Goal: Information Seeking & Learning: Learn about a topic

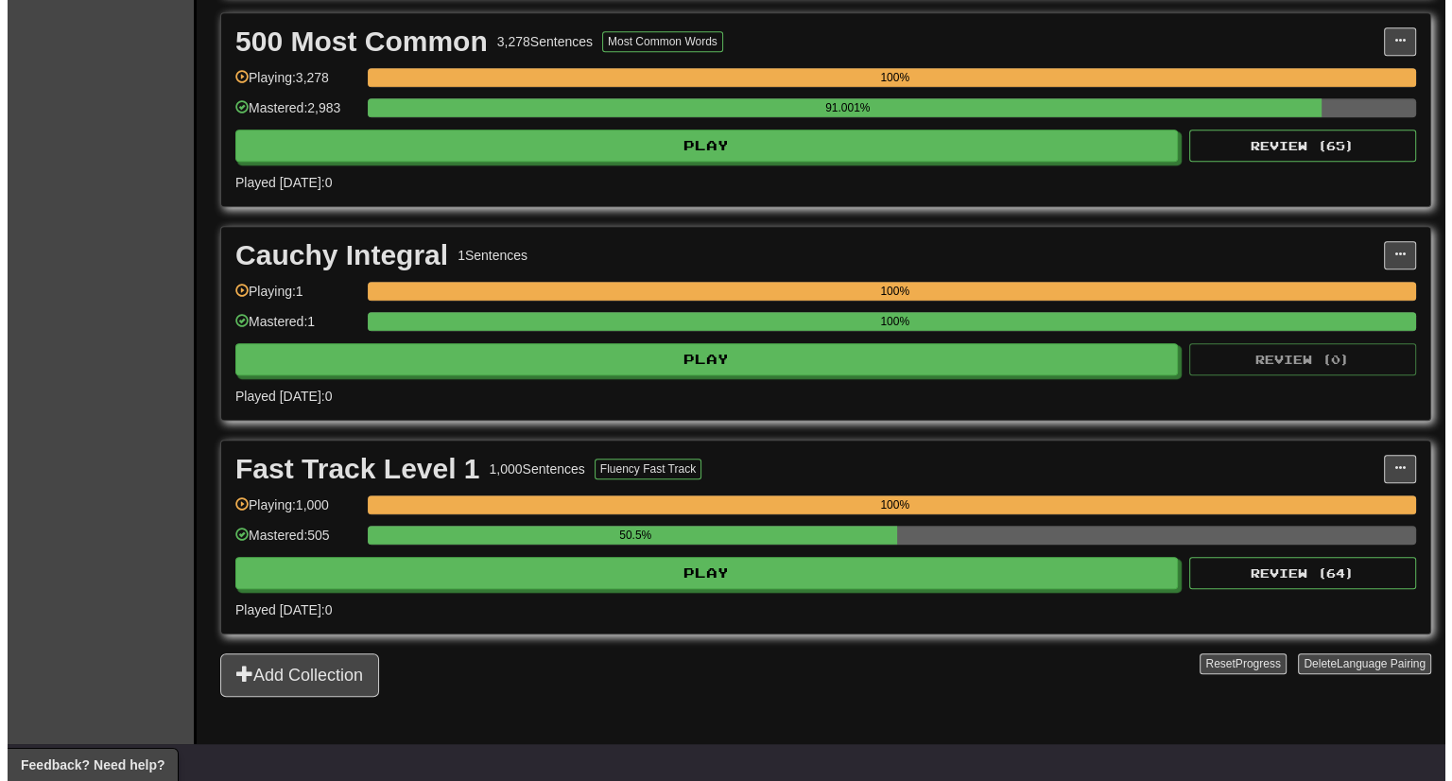
scroll to position [1062, 0]
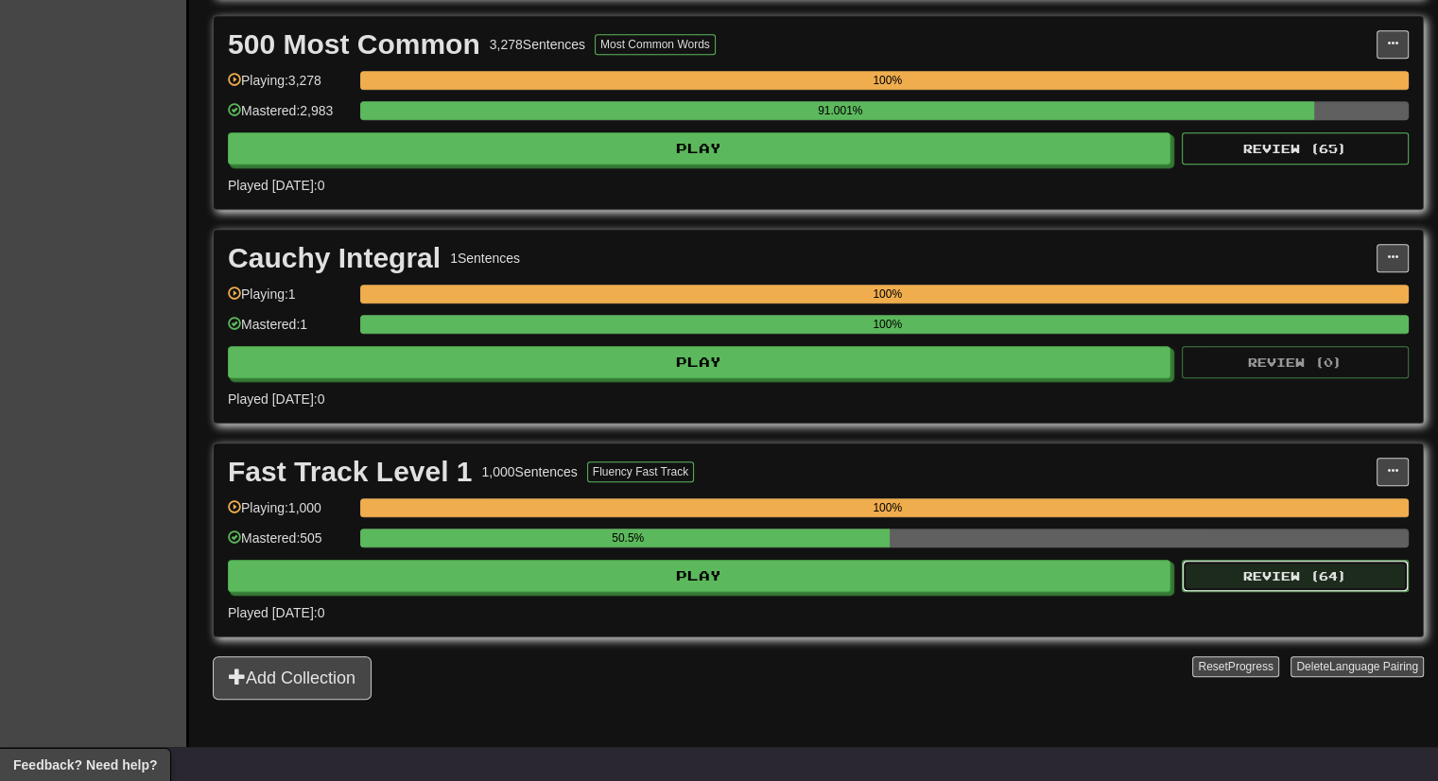
click at [1259, 580] on button "Review ( 64 )" at bounding box center [1295, 576] width 227 height 32
select select "***"
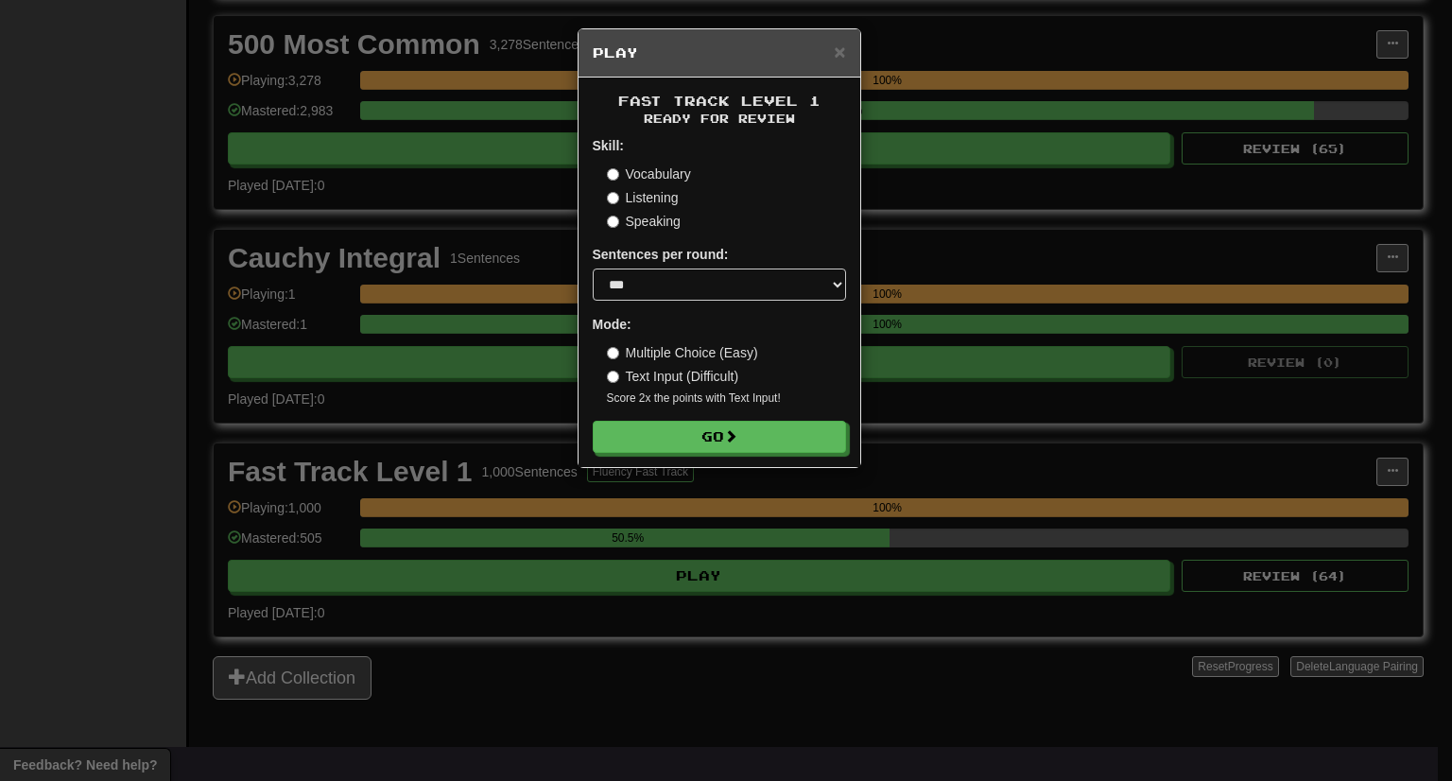
click at [715, 458] on div "Fast Track Level 1 Ready for Review Skill: Vocabulary Listening Speaking Senten…" at bounding box center [720, 273] width 282 height 390
click at [719, 443] on button "Go" at bounding box center [720, 438] width 253 height 32
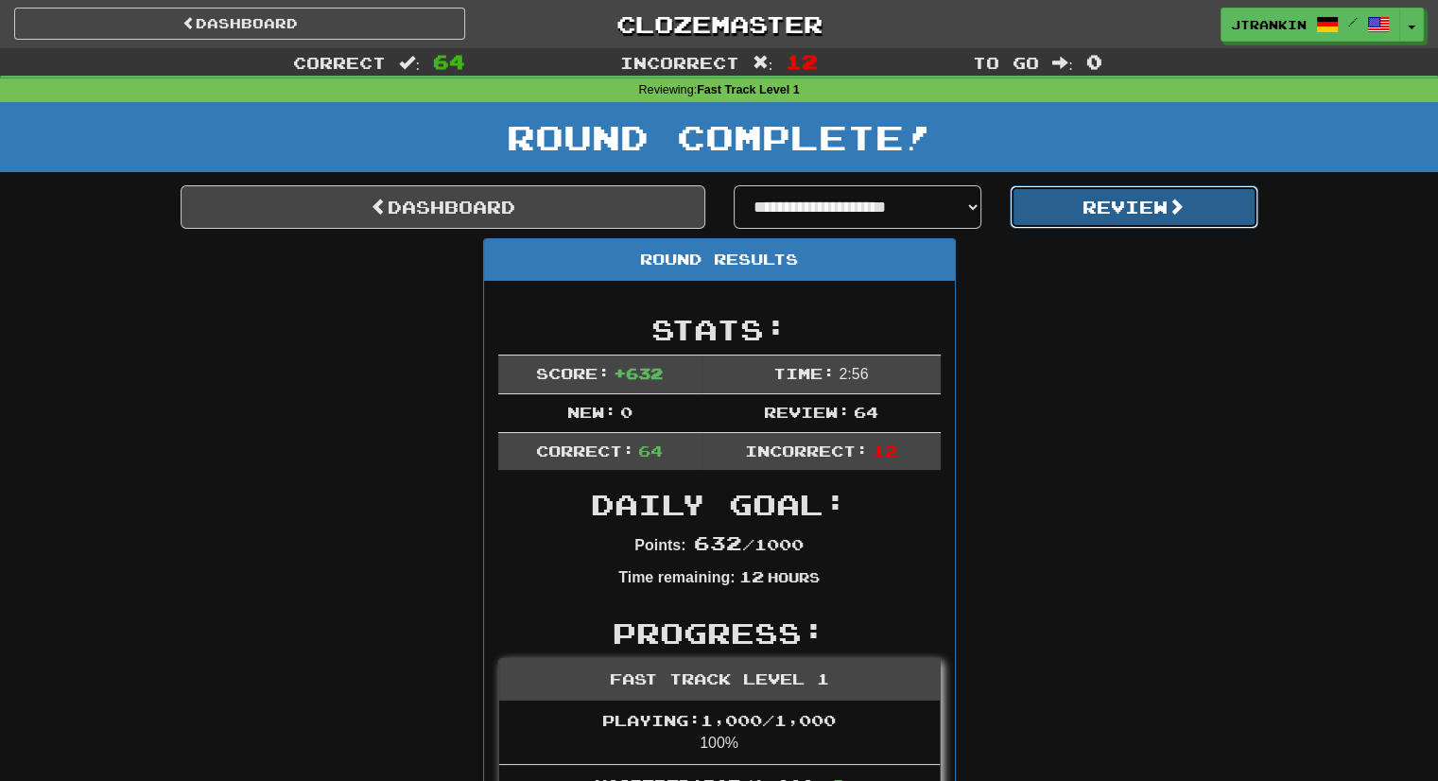
click at [1112, 202] on button "Review" at bounding box center [1134, 206] width 249 height 43
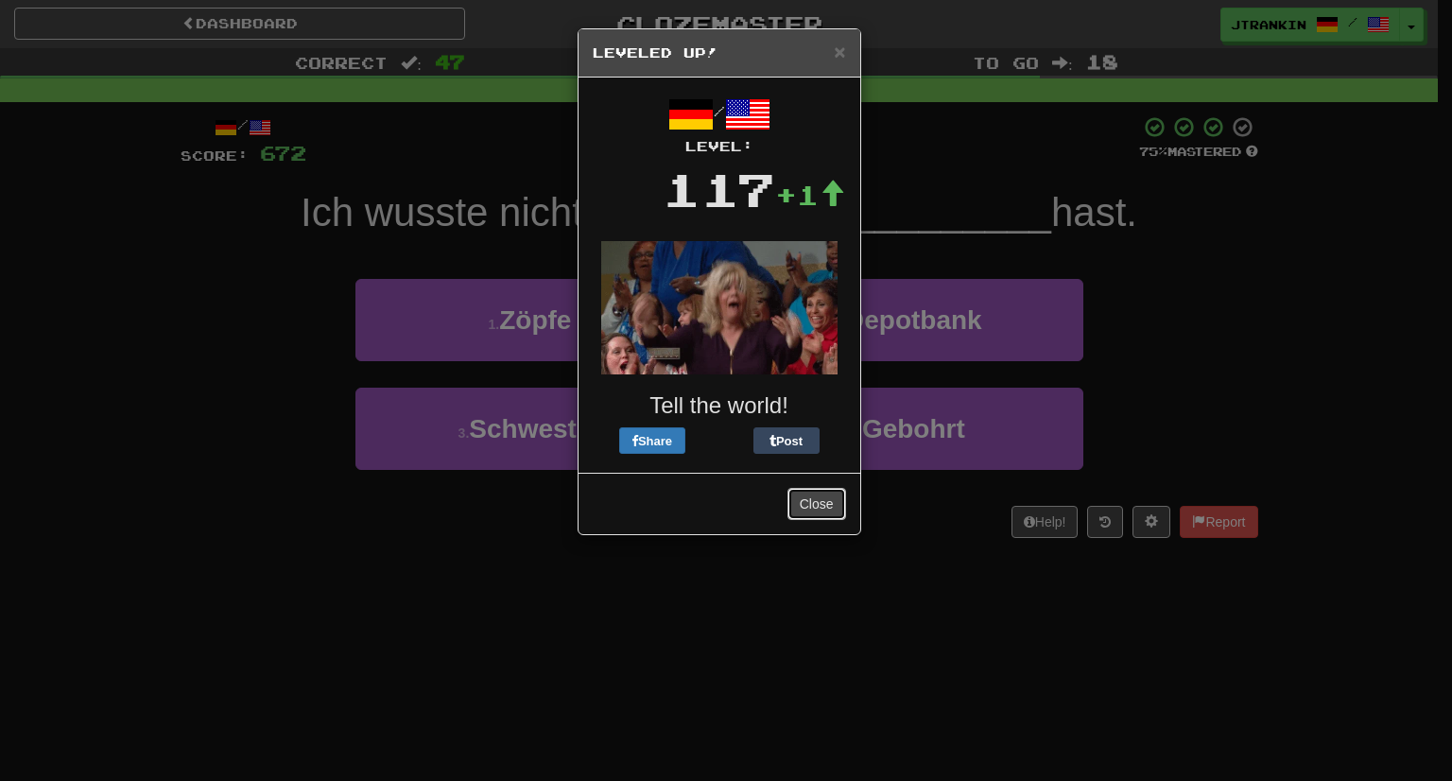
click at [794, 500] on button "Close" at bounding box center [817, 504] width 59 height 32
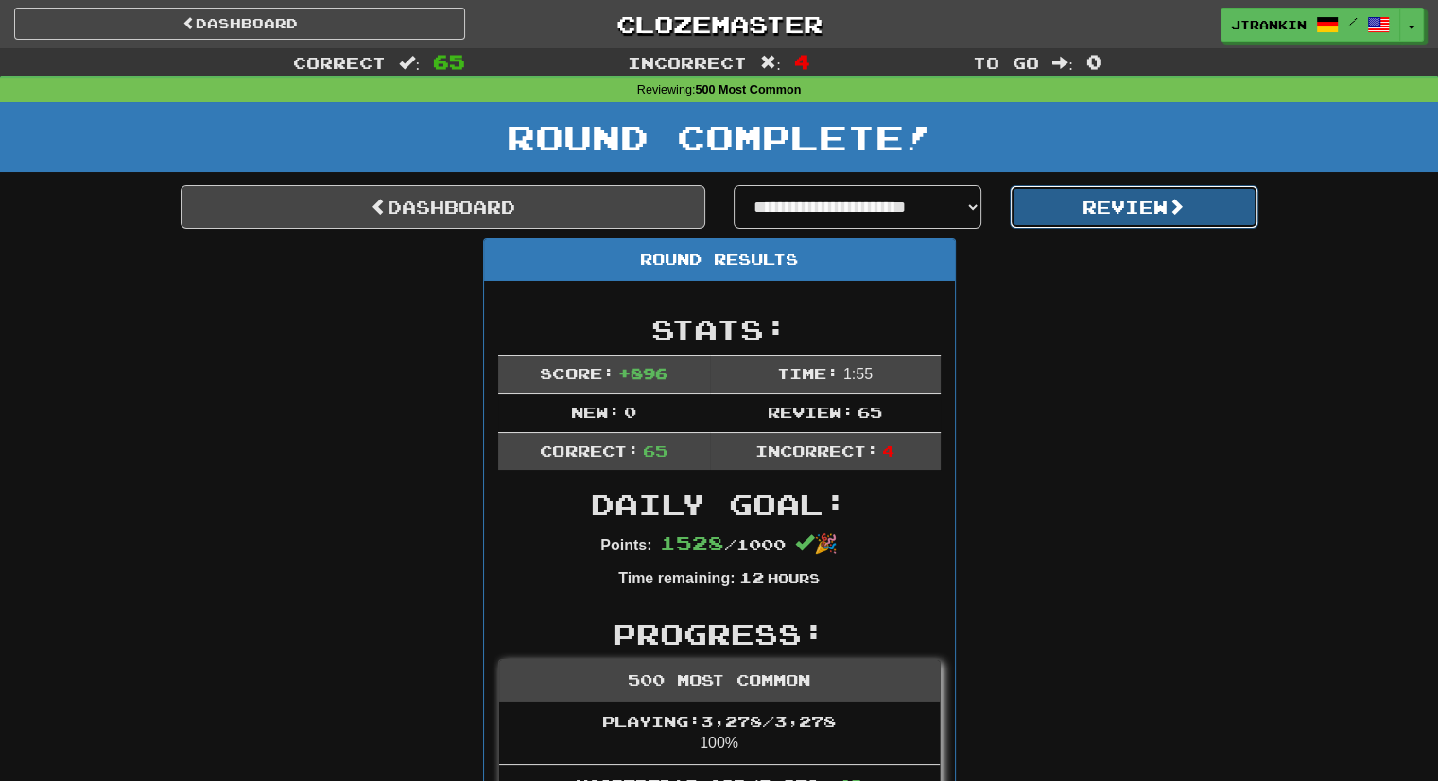
click at [1134, 218] on button "Review" at bounding box center [1134, 206] width 249 height 43
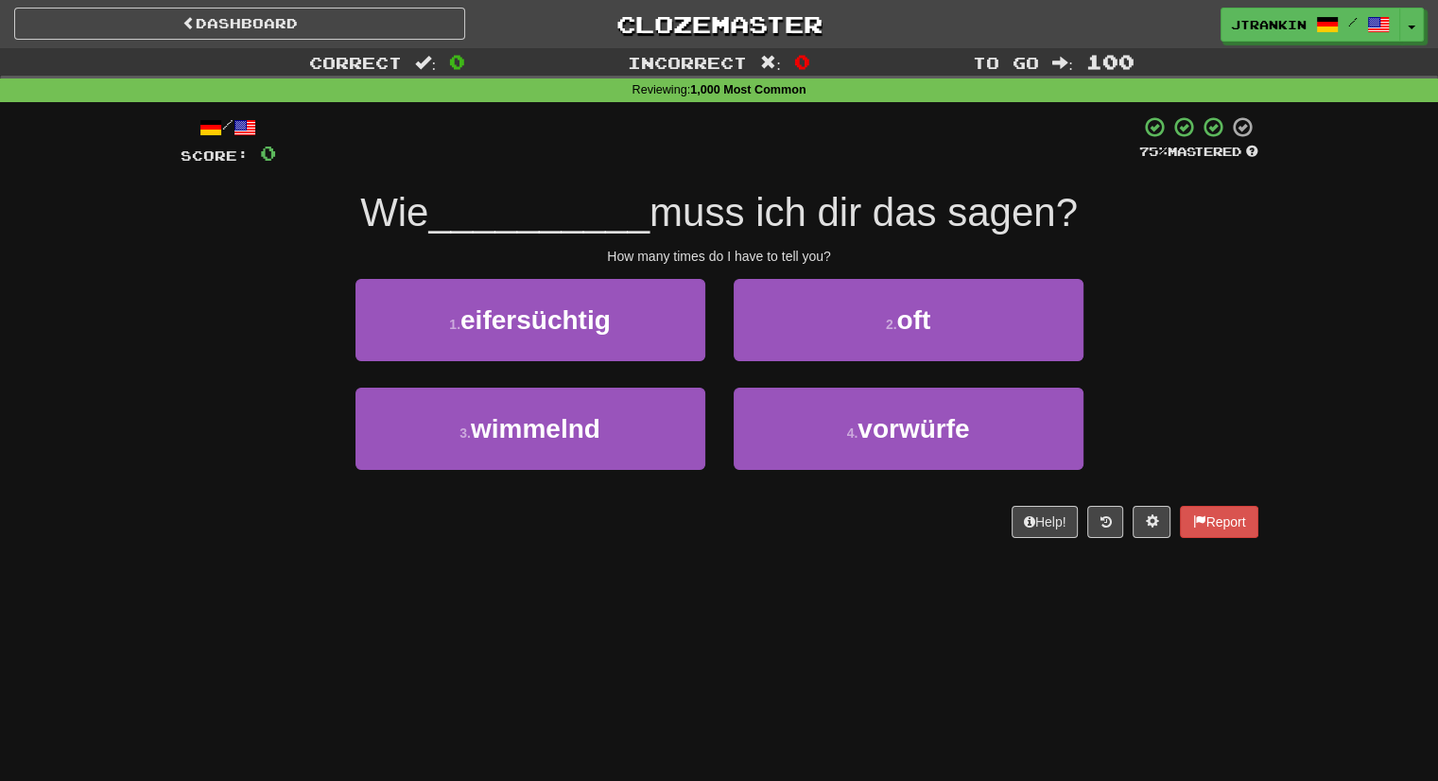
click at [1192, 364] on div "1 . eifersüchtig 2 . oft" at bounding box center [719, 333] width 1135 height 109
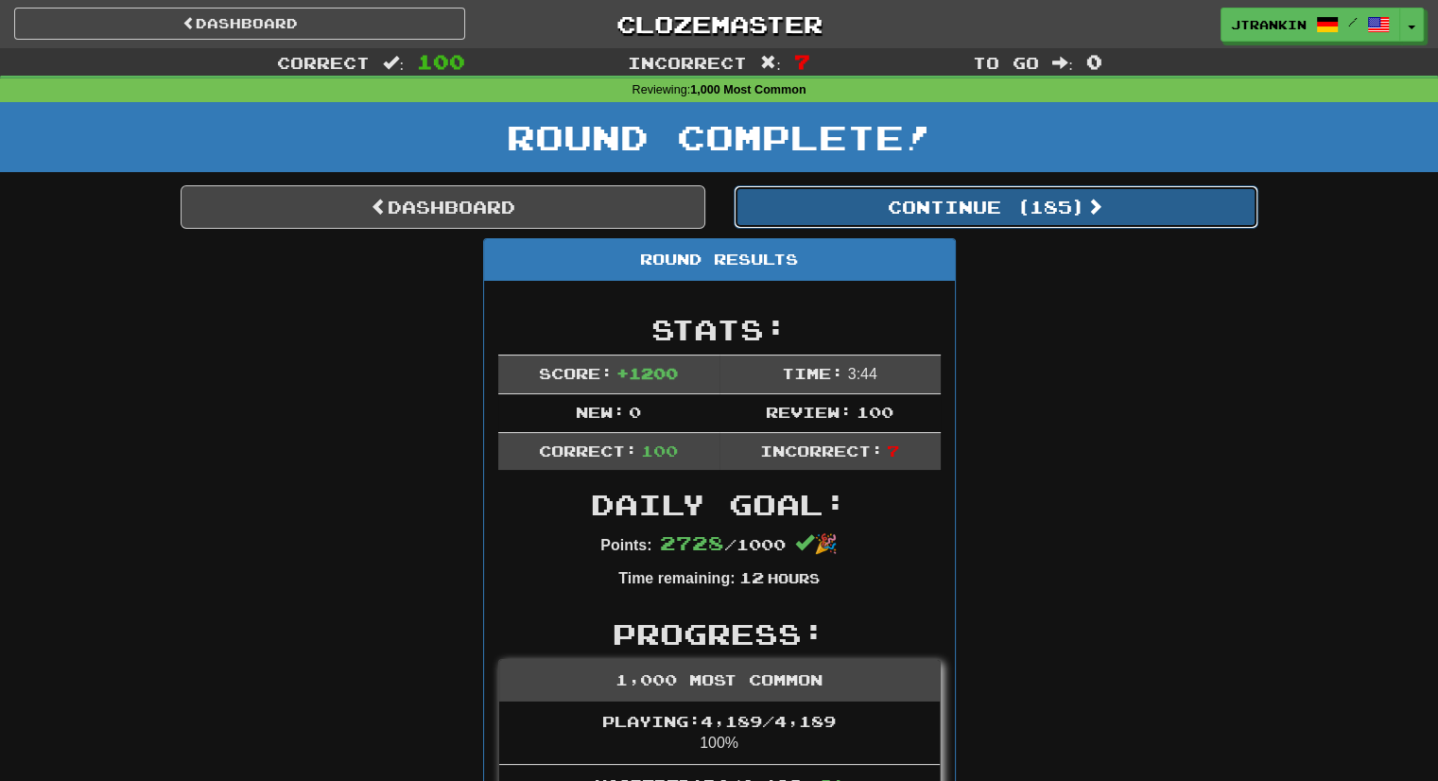
click at [1151, 201] on button "Continue ( 185 )" at bounding box center [996, 206] width 525 height 43
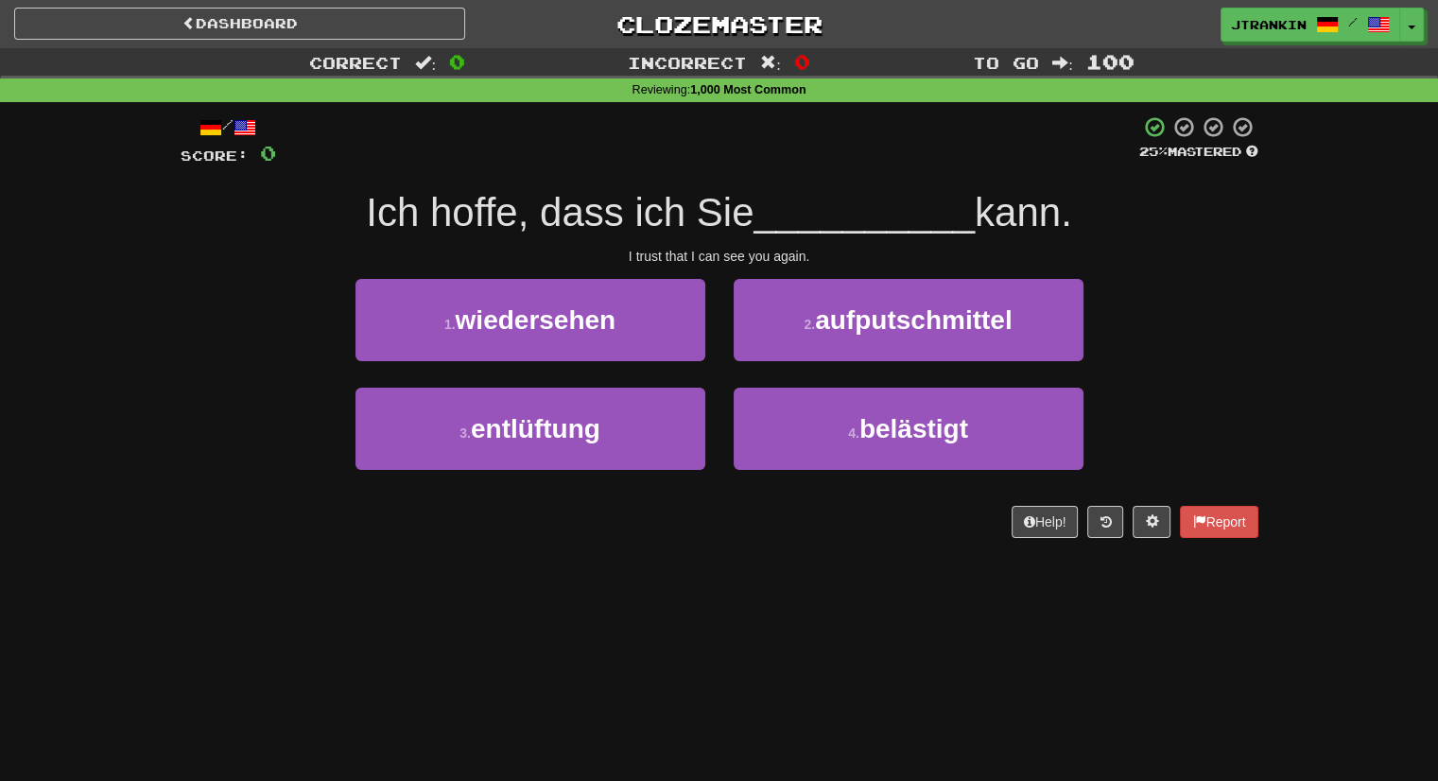
click at [1312, 321] on div "Correct : 0 Incorrect : 0 To go : 100 Reviewing : 1,000 Most Common / Score: 0 …" at bounding box center [719, 306] width 1438 height 516
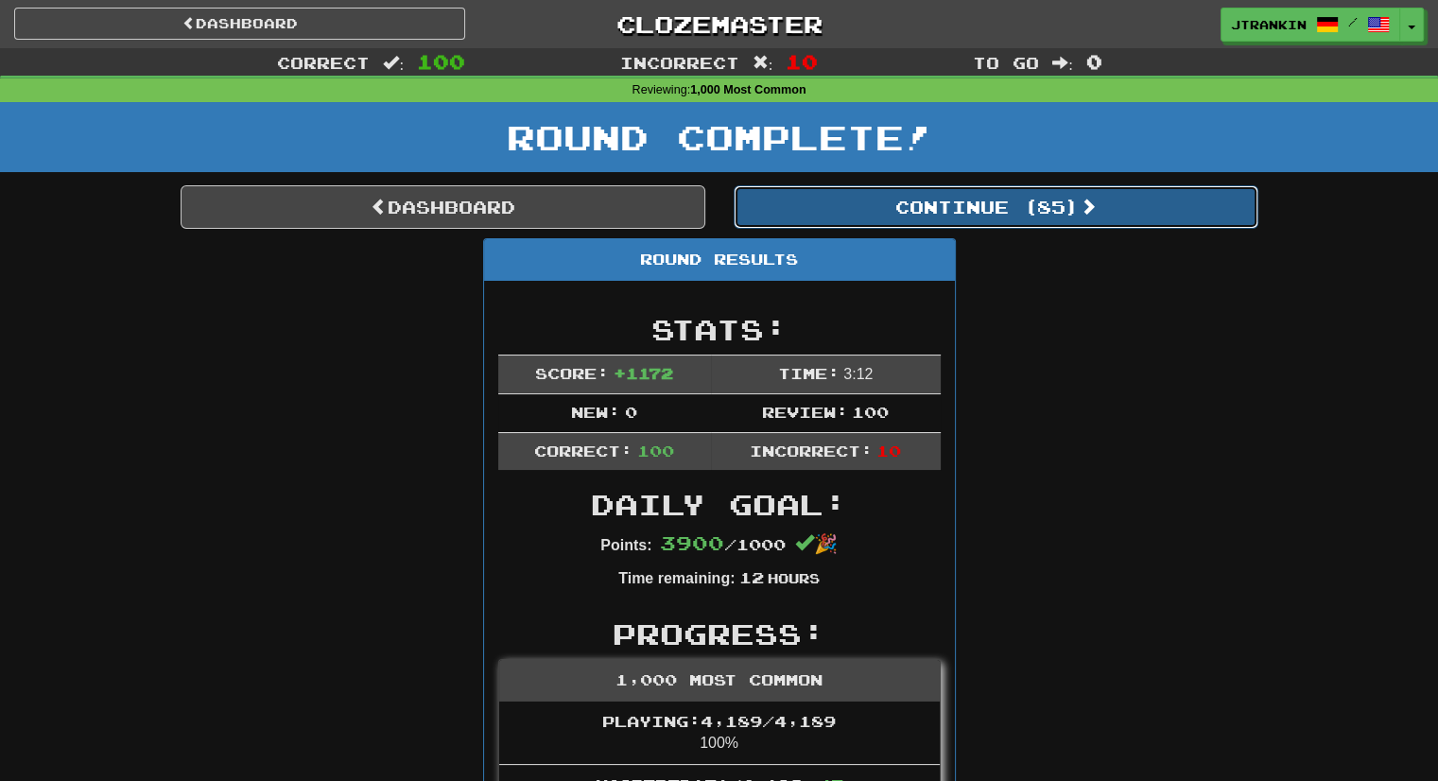
click at [1195, 225] on button "Continue ( 85 )" at bounding box center [996, 206] width 525 height 43
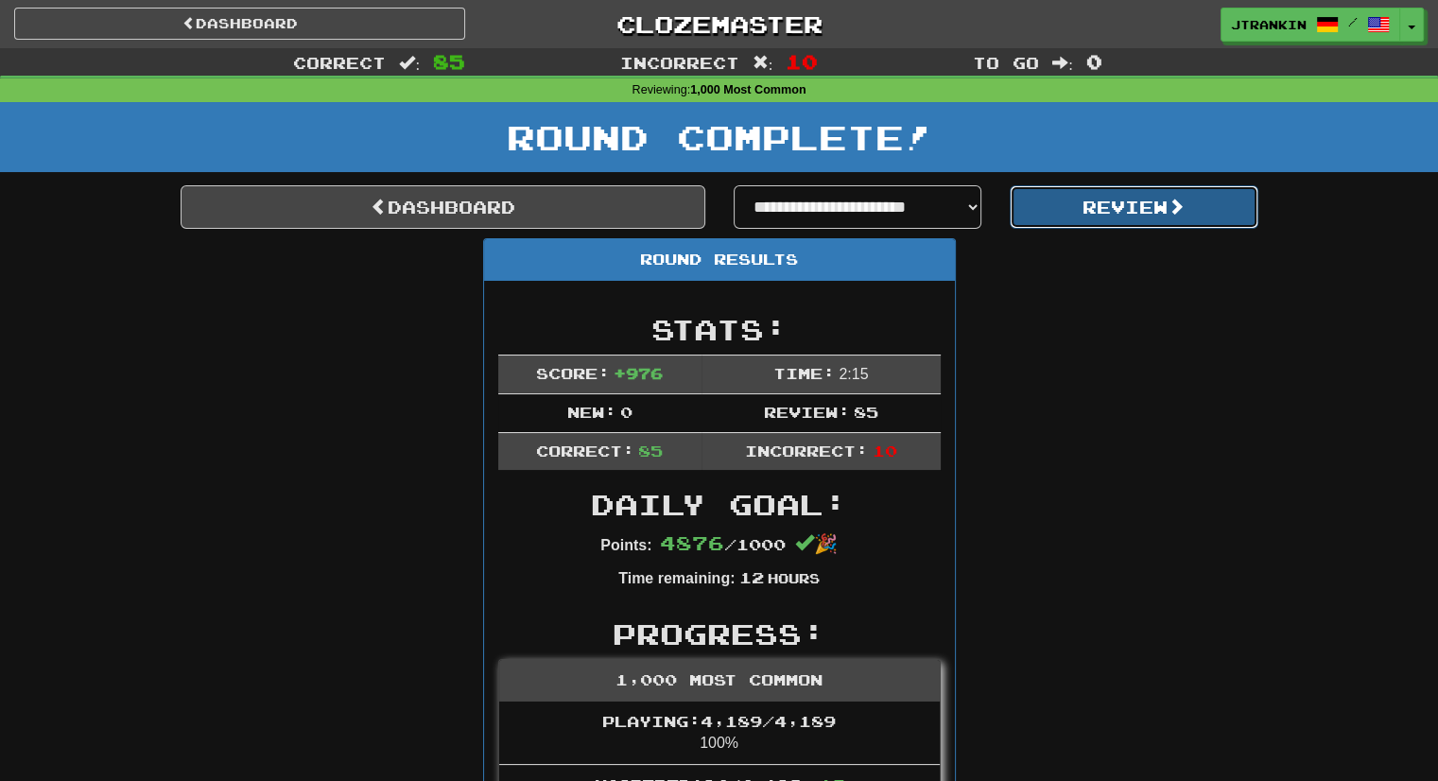
click at [1239, 205] on button "Review" at bounding box center [1134, 206] width 249 height 43
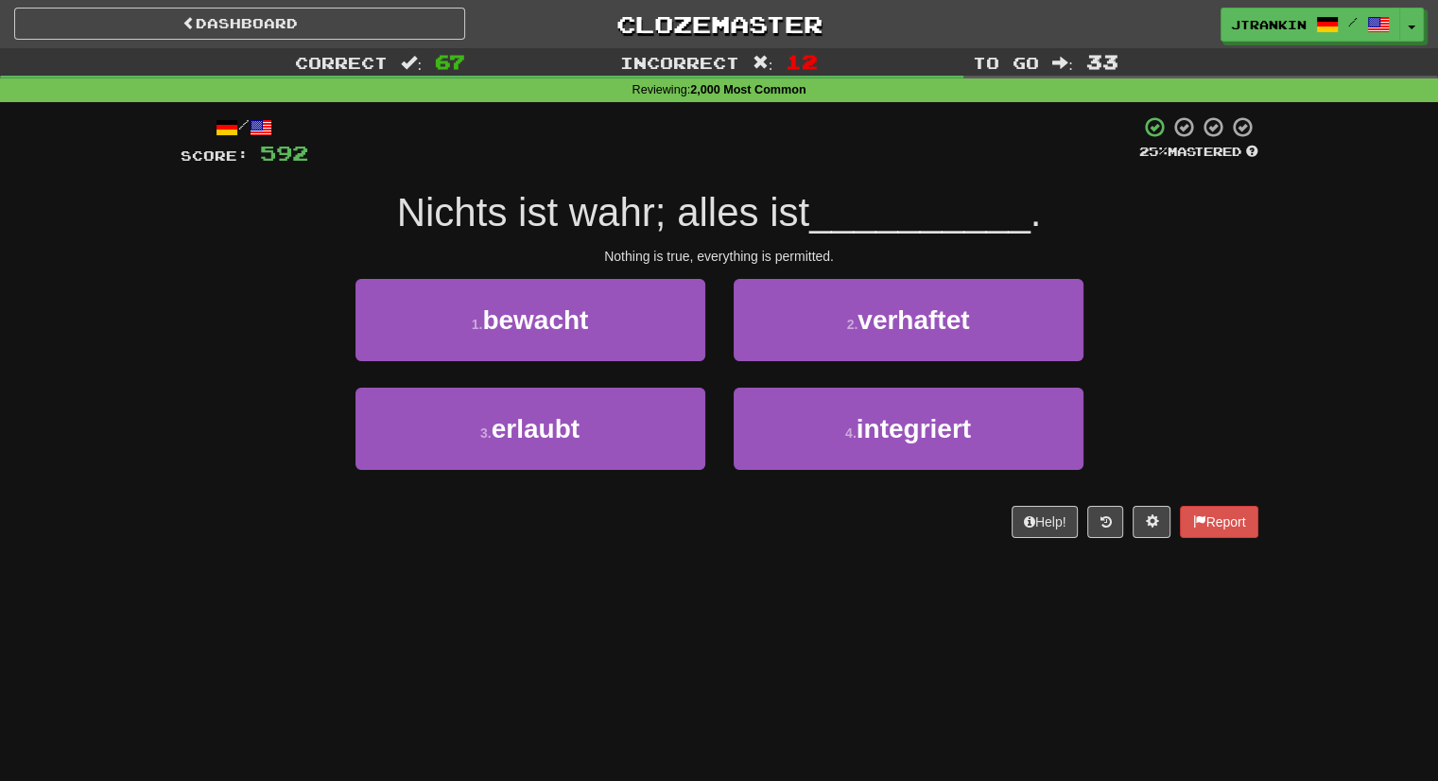
click at [753, 610] on div "Dashboard Clozemaster jtrankin / Toggle Dropdown Dashboard Leaderboard Activity…" at bounding box center [719, 390] width 1438 height 781
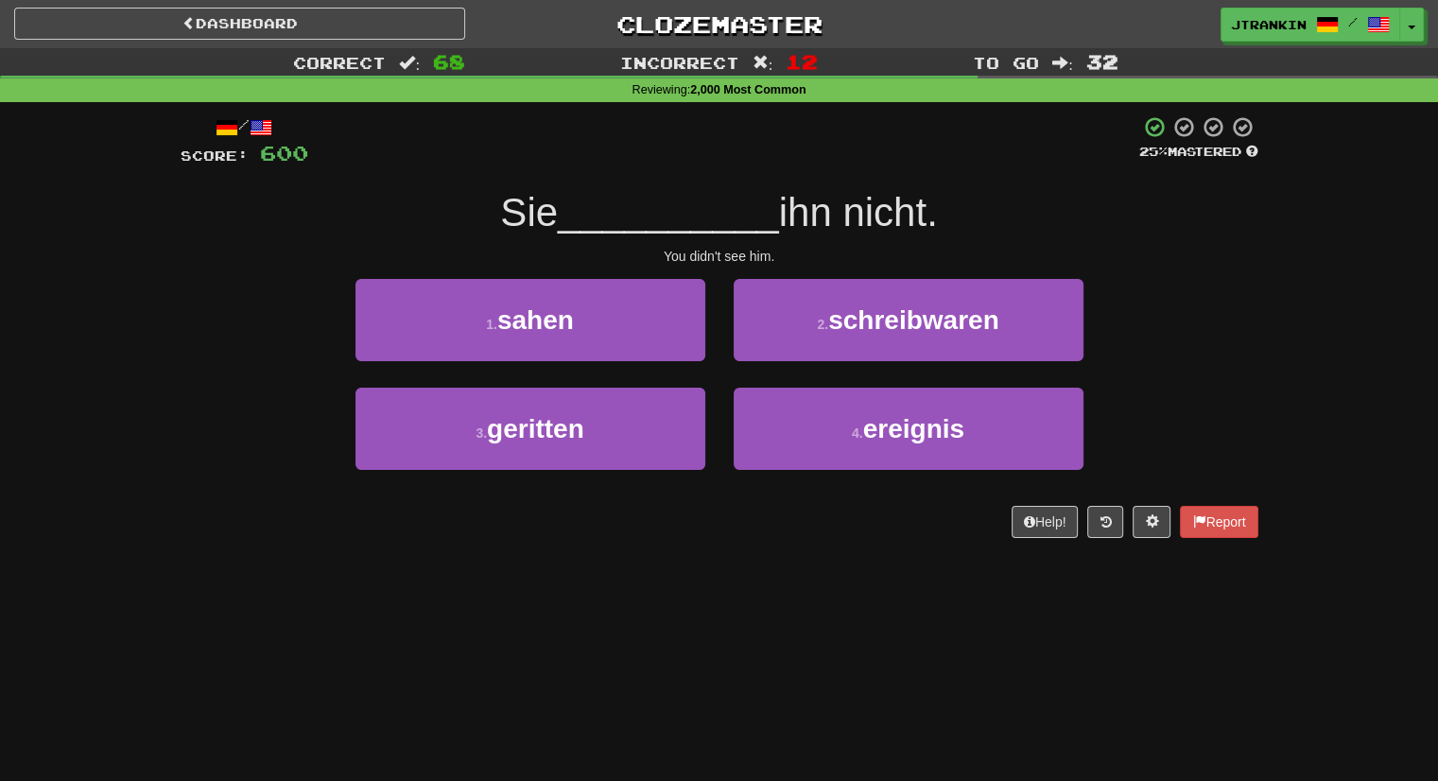
click at [781, 594] on div "Dashboard Clozemaster jtrankin / Toggle Dropdown Dashboard Leaderboard Activity…" at bounding box center [719, 390] width 1438 height 781
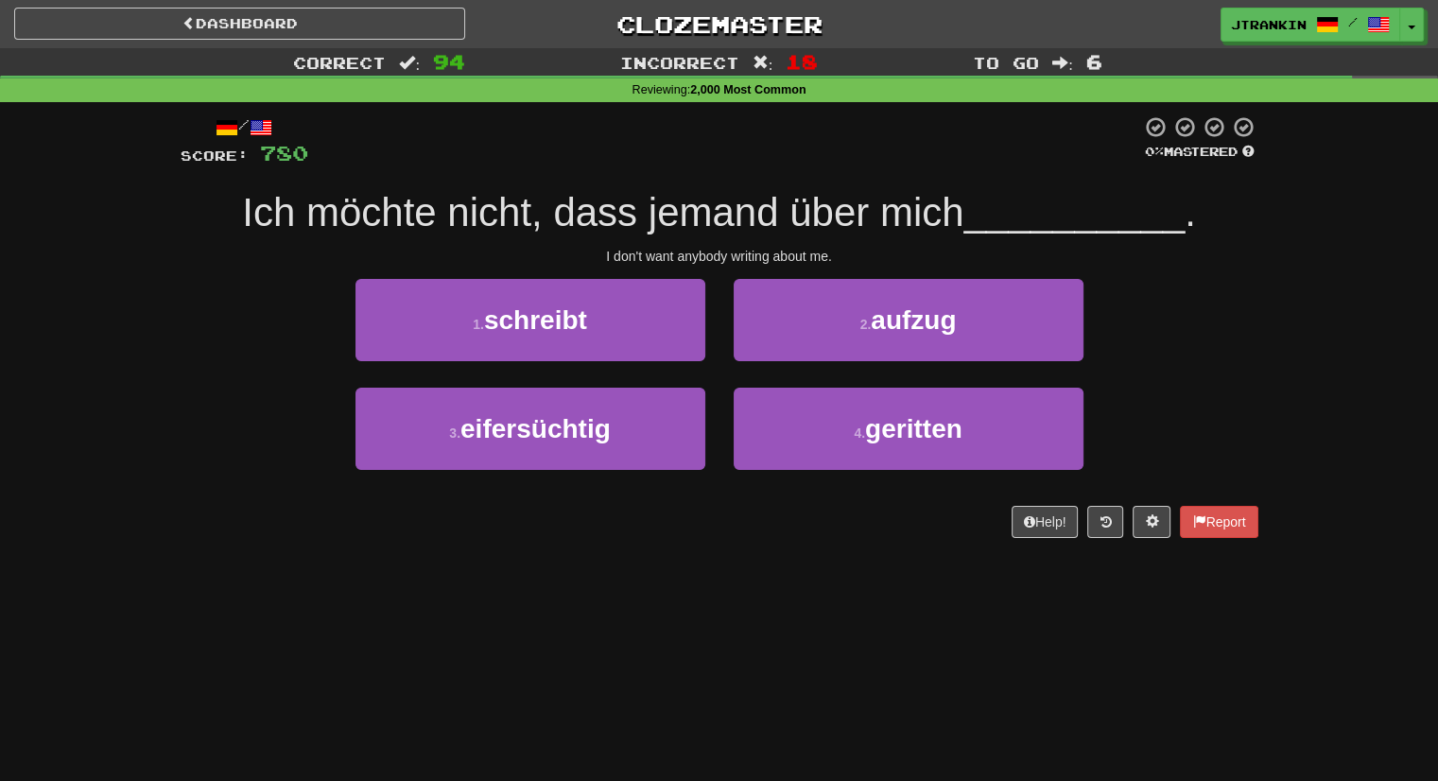
click at [952, 640] on div "Dashboard Clozemaster jtrankin / Toggle Dropdown Dashboard Leaderboard Activity…" at bounding box center [719, 390] width 1438 height 781
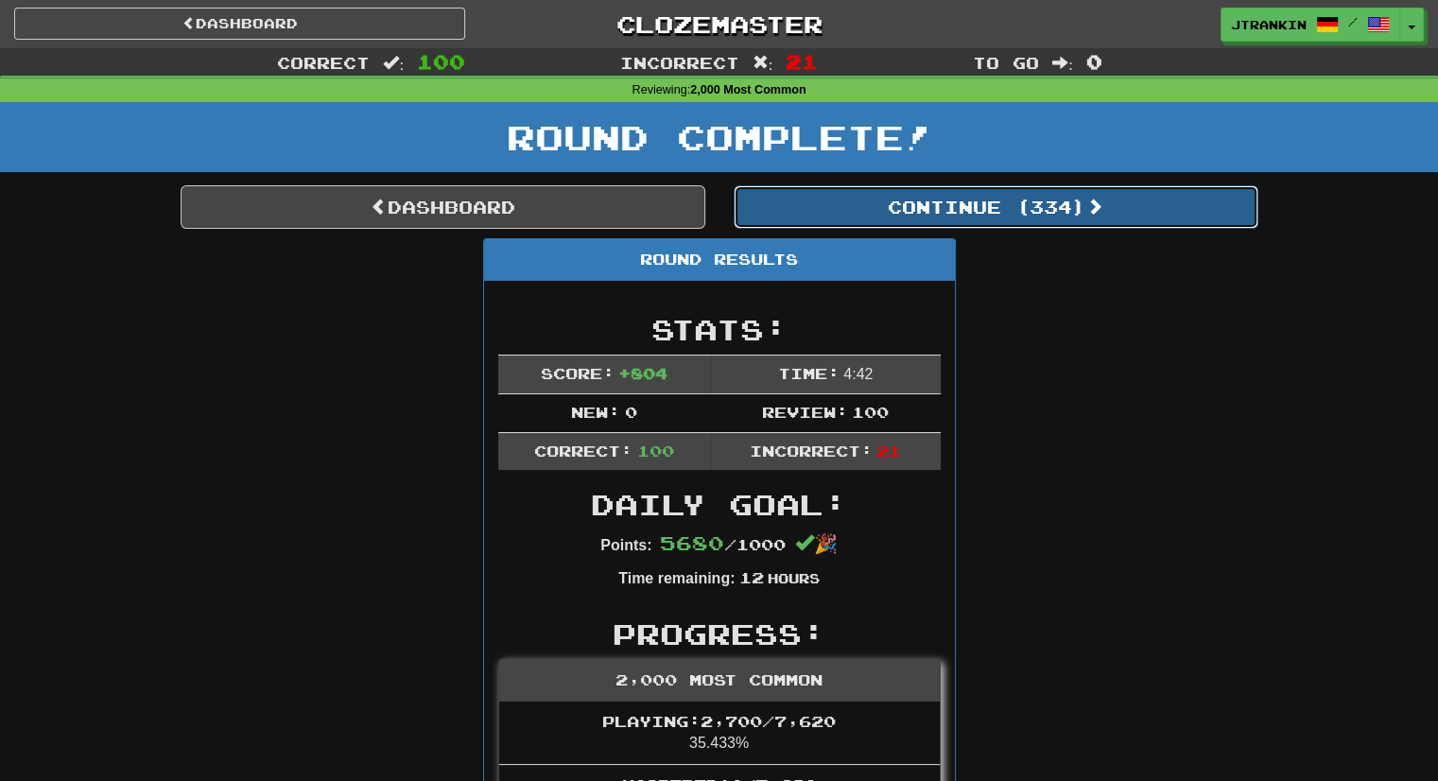
click at [928, 220] on button "Continue ( 334 )" at bounding box center [996, 206] width 525 height 43
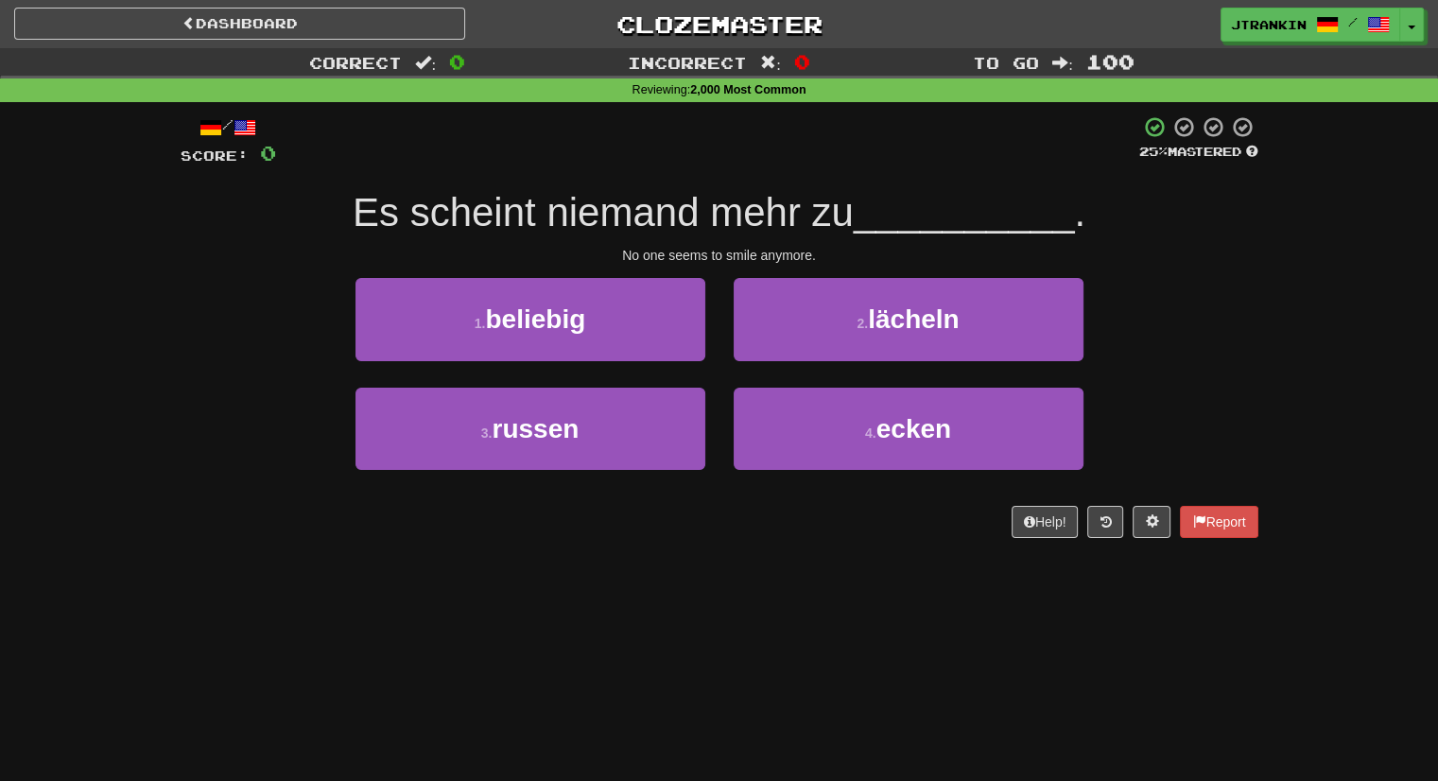
click at [1262, 326] on div "/ Score: 0 25 % Mastered Es scheint niemand mehr zu __________ . No one seems t…" at bounding box center [719, 333] width 1106 height 462
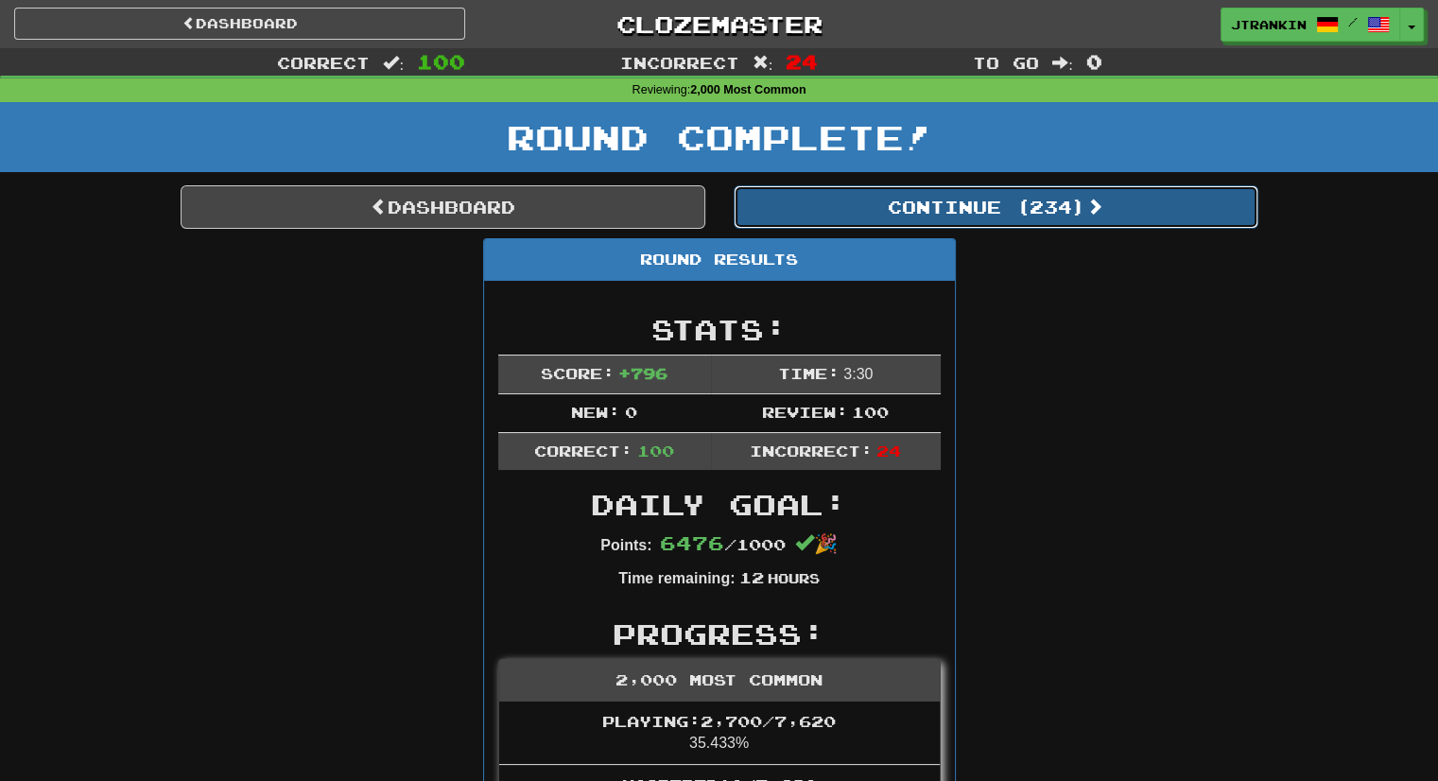
click at [1138, 217] on button "Continue ( 234 )" at bounding box center [996, 206] width 525 height 43
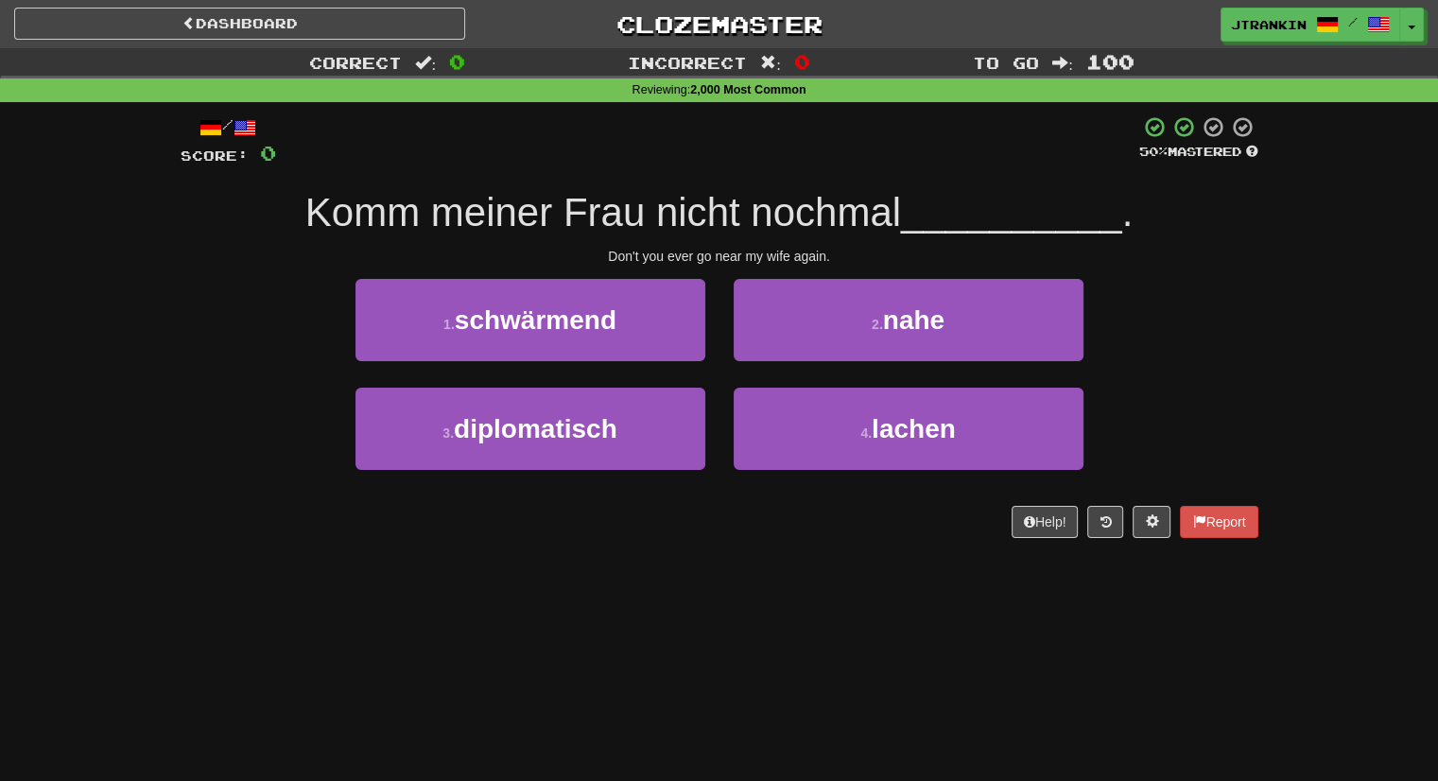
click at [1250, 205] on div "Komm meiner Frau nicht nochmal __________ ." at bounding box center [720, 213] width 1078 height 52
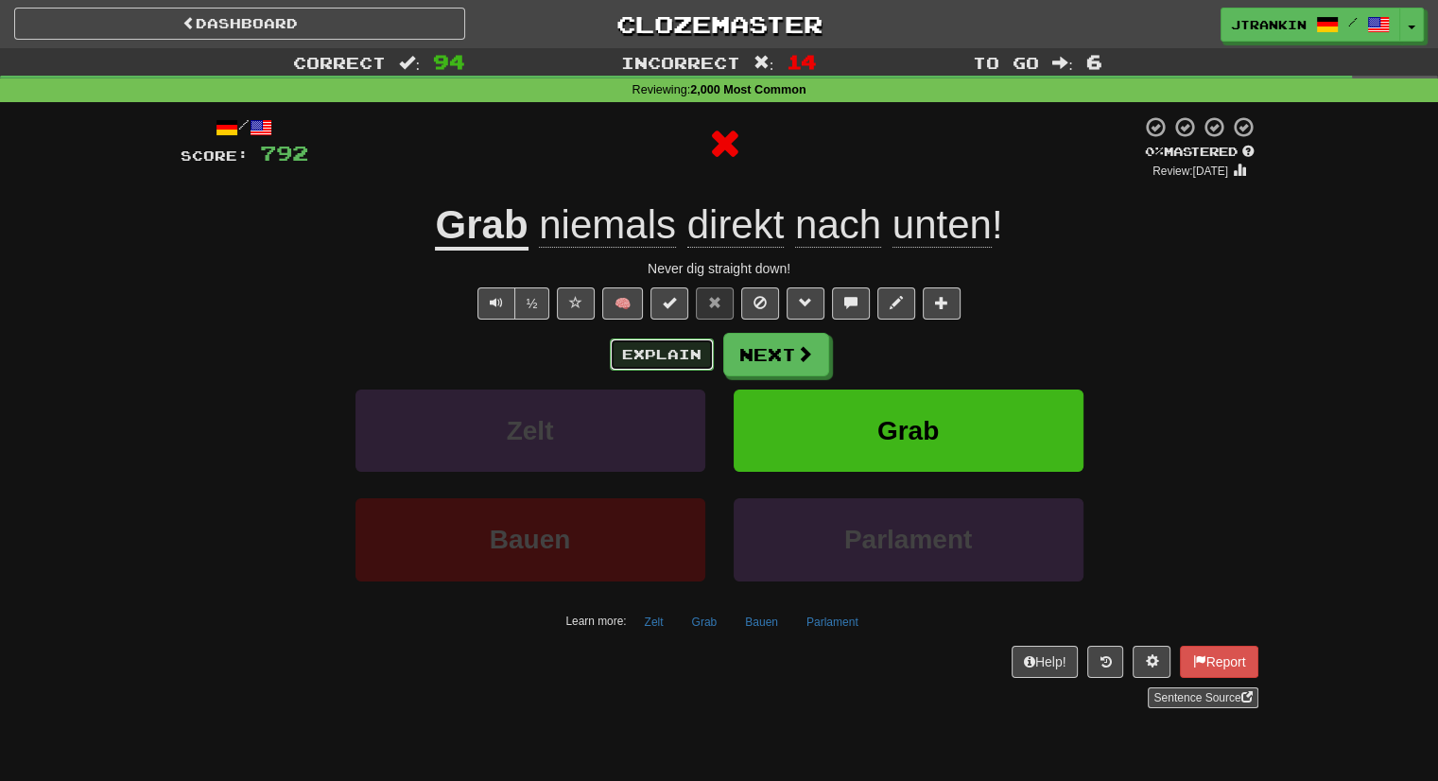
click at [636, 362] on button "Explain" at bounding box center [662, 354] width 104 height 32
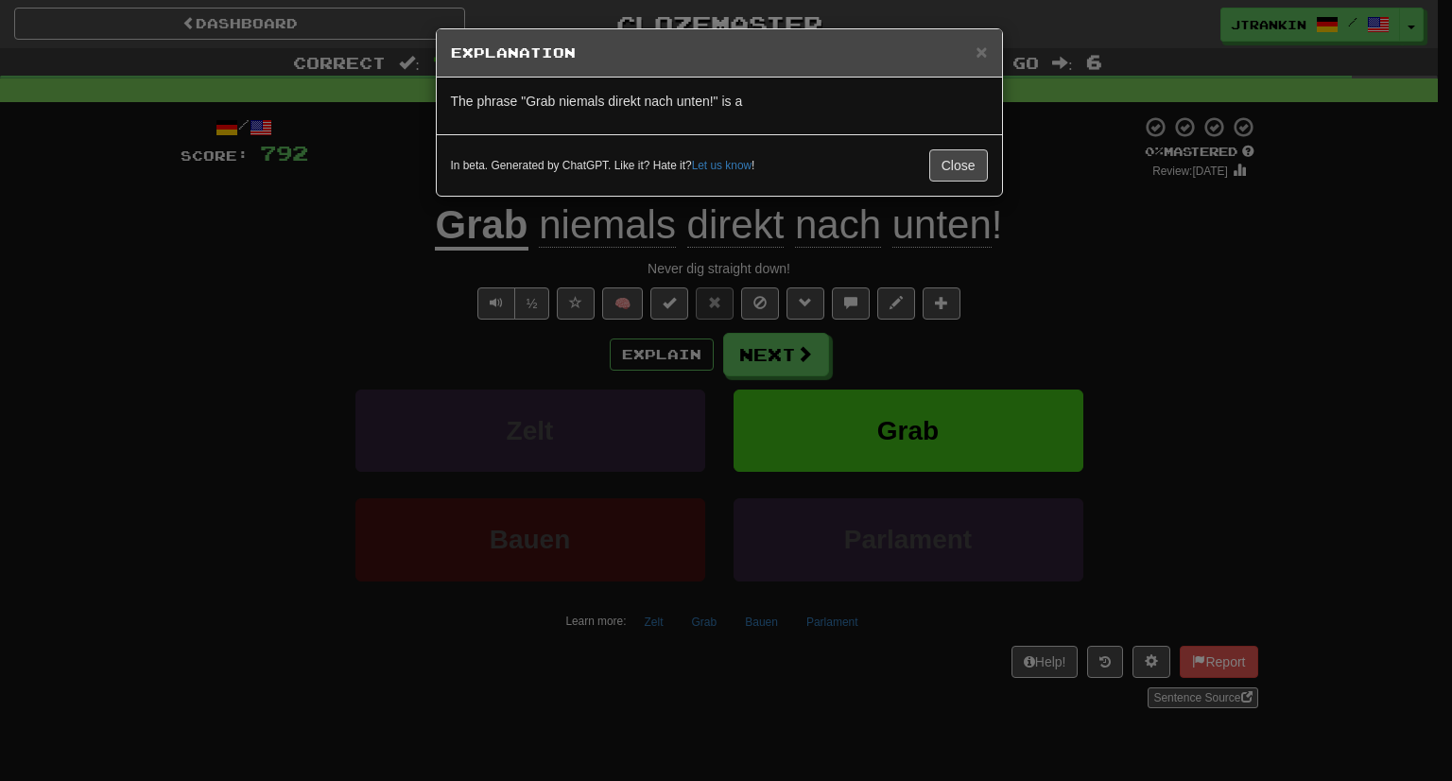
drag, startPoint x: 1154, startPoint y: 335, endPoint x: 1111, endPoint y: 345, distance: 43.8
click at [1111, 345] on div "× Explanation The phrase "Grab niemals direkt nach unten!" is a In beta. Genera…" at bounding box center [726, 390] width 1452 height 781
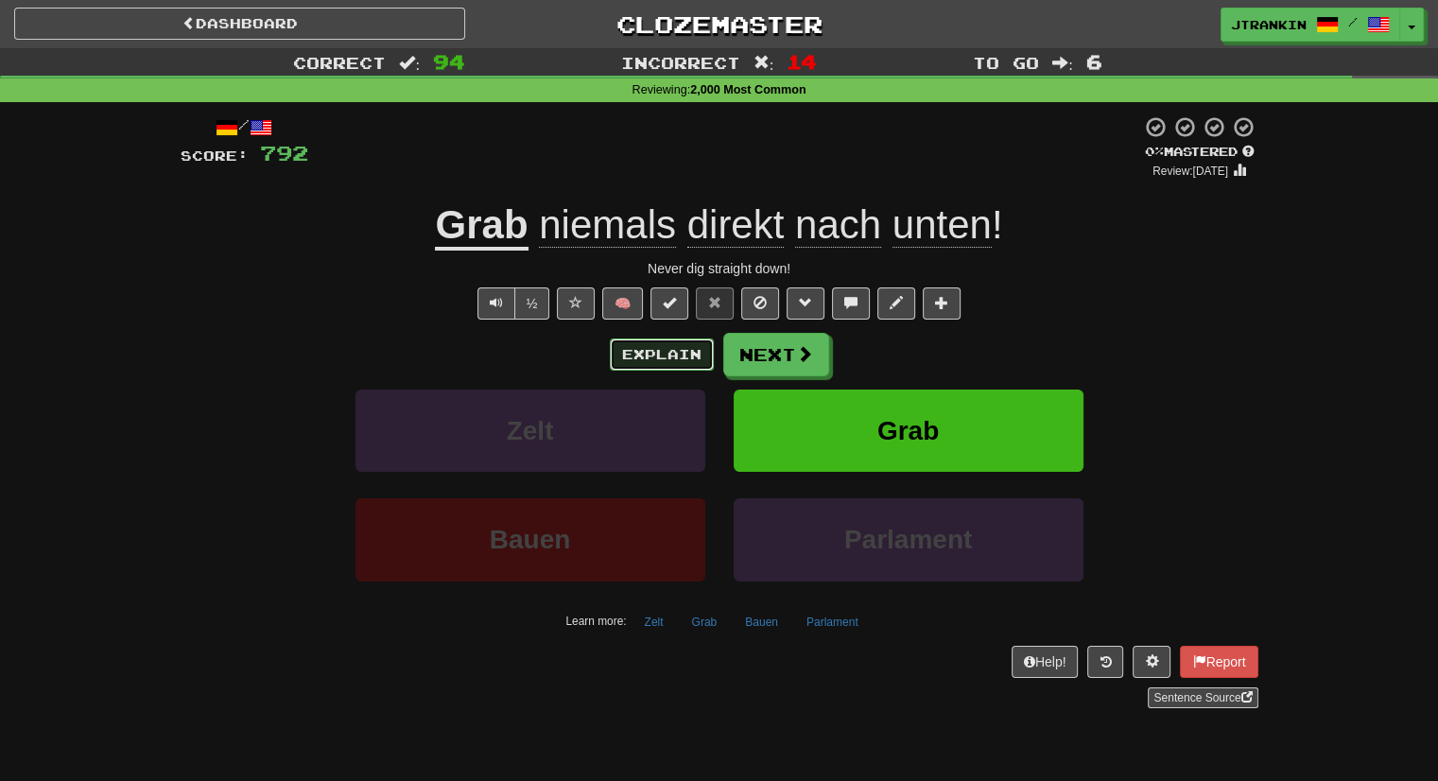
click at [684, 355] on button "Explain" at bounding box center [662, 354] width 104 height 32
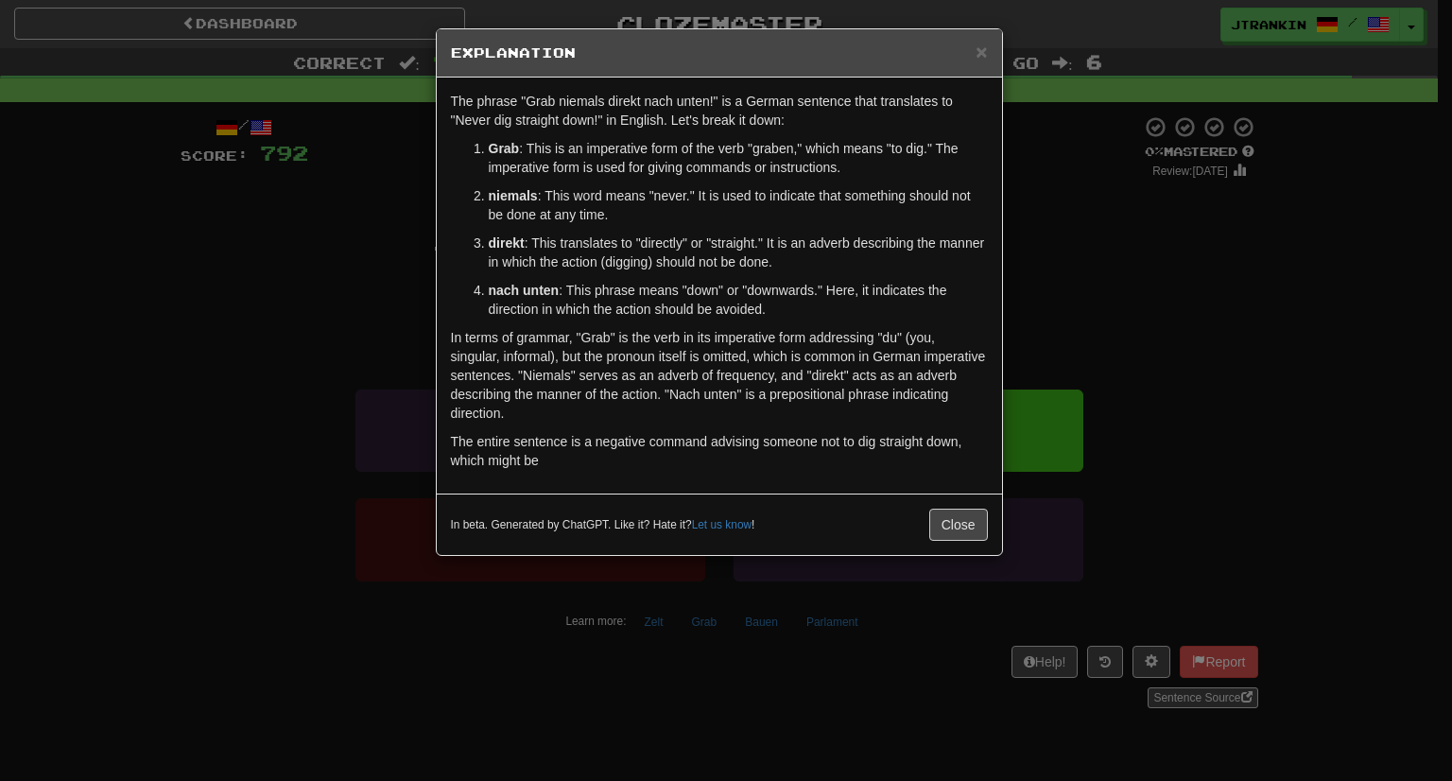
click at [1172, 339] on div "× Explanation The phrase "Grab niemals direkt nach unten!" is a German sentence…" at bounding box center [726, 390] width 1452 height 781
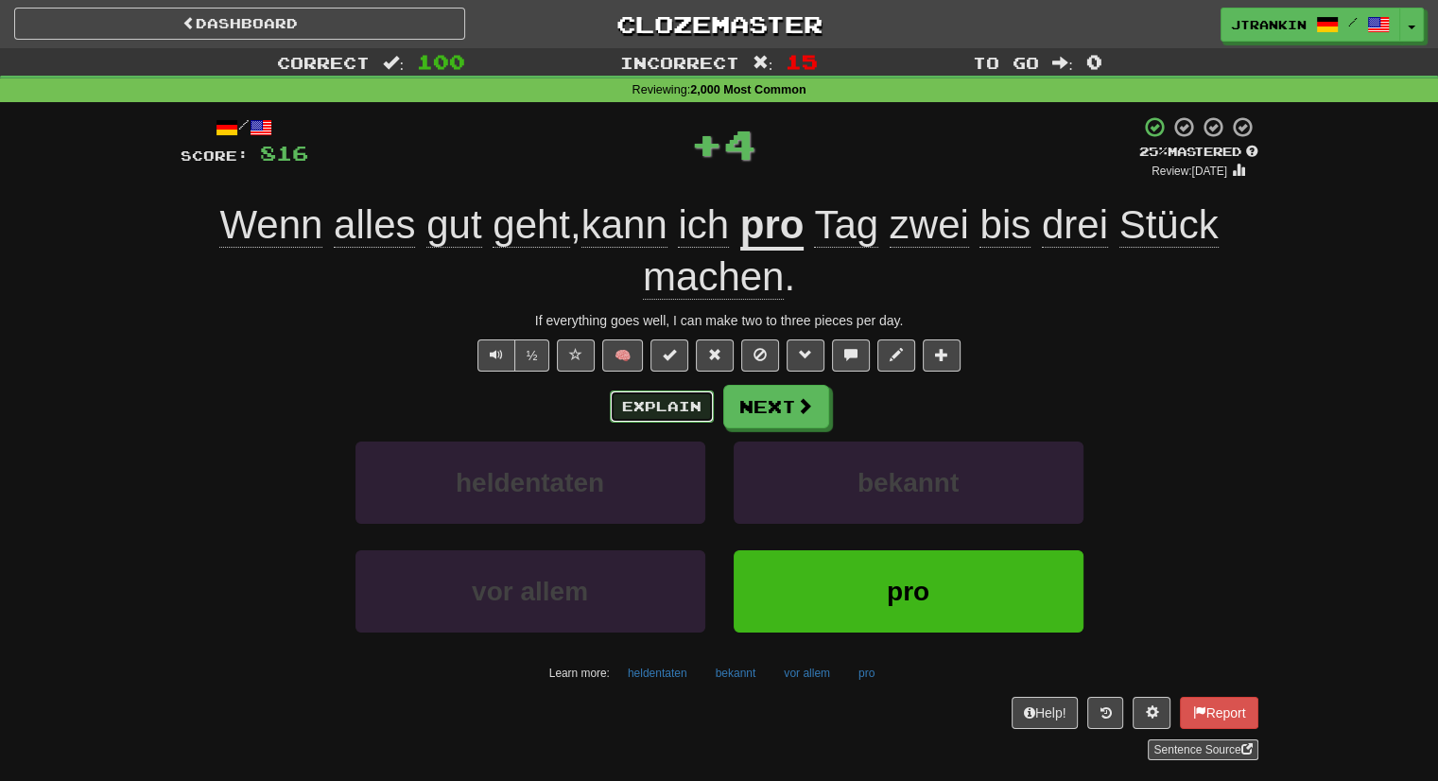
click at [650, 409] on button "Explain" at bounding box center [662, 406] width 104 height 32
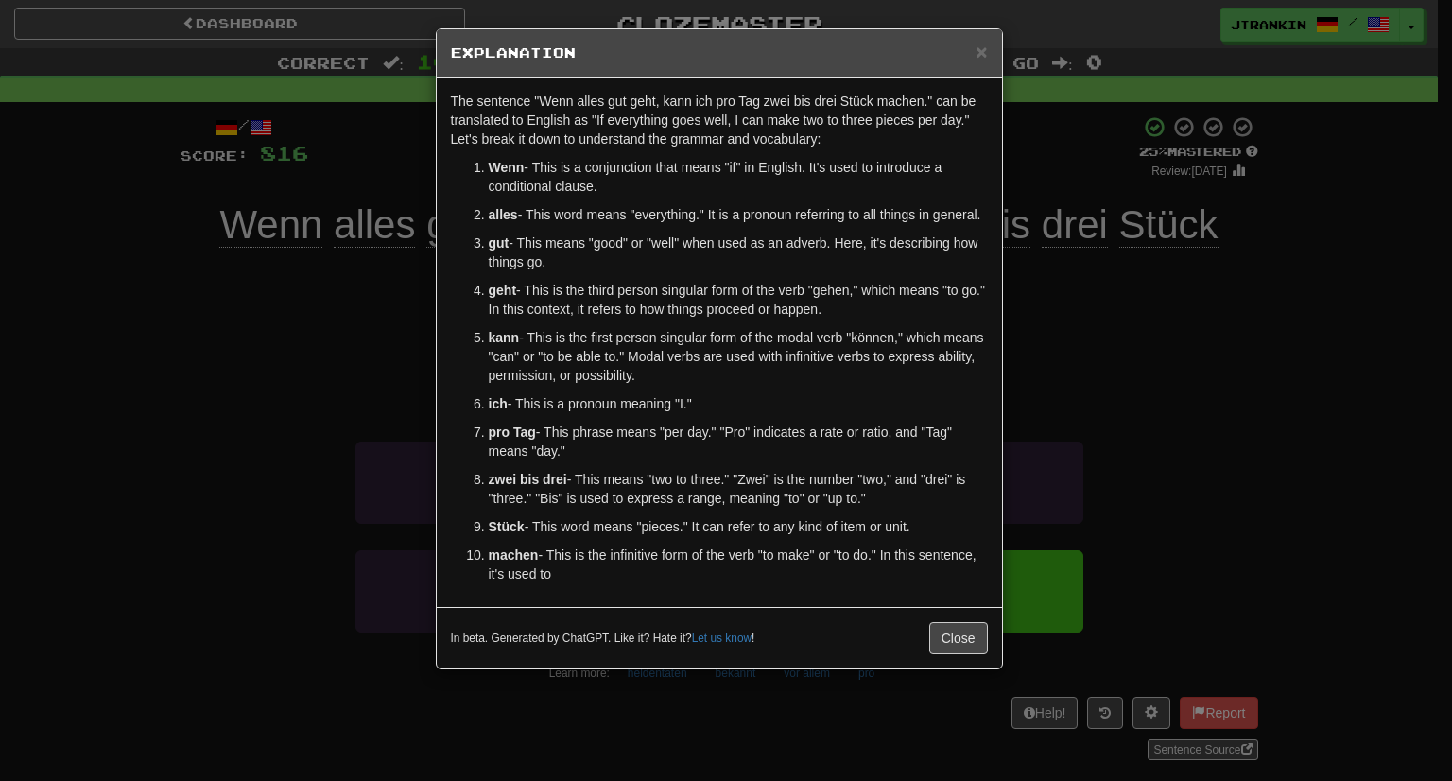
click at [1282, 368] on div "× Explanation The sentence "Wenn alles gut geht, kann ich pro Tag zwei bis drei…" at bounding box center [726, 390] width 1452 height 781
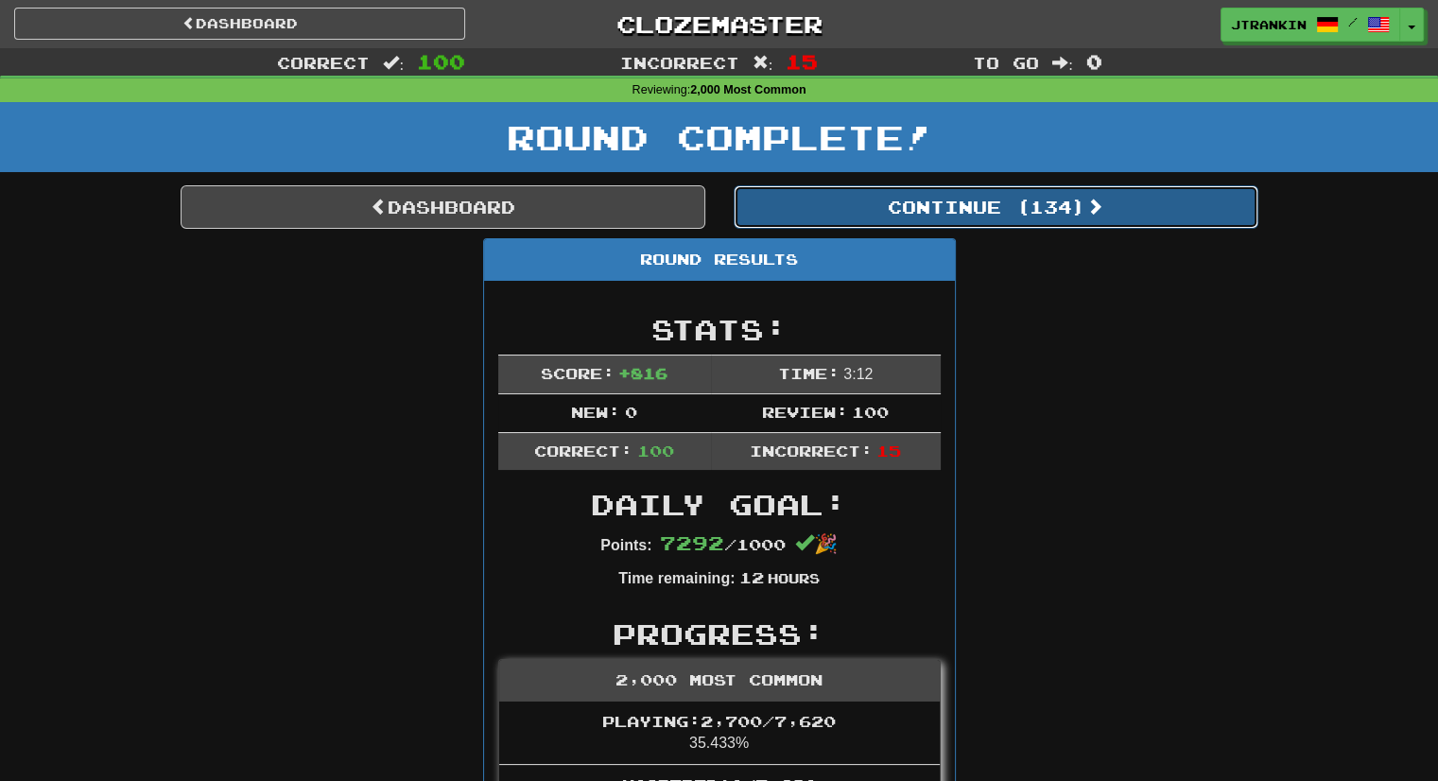
click at [1128, 221] on button "Continue ( 134 )" at bounding box center [996, 206] width 525 height 43
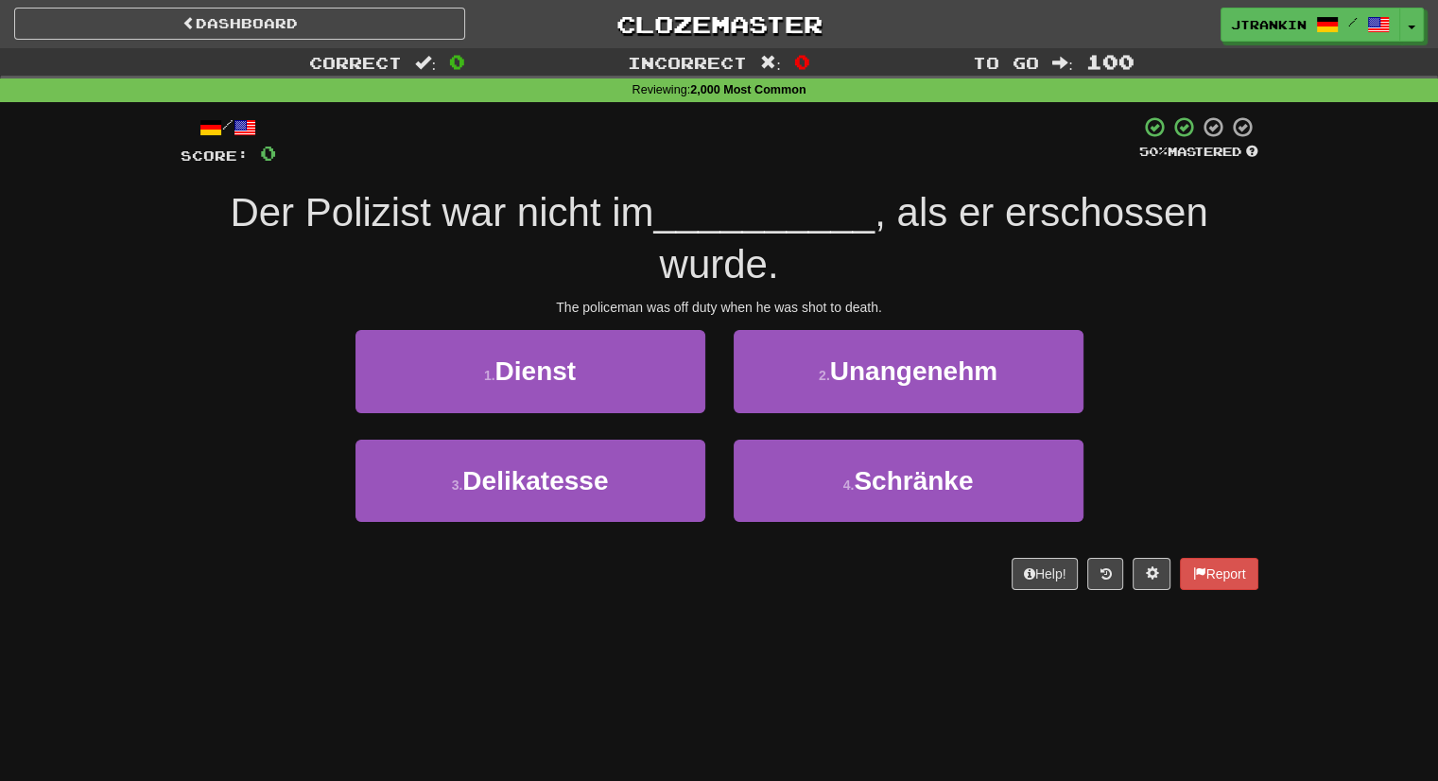
click at [1249, 275] on div "Der Polizist war nicht im __________ , als er erschossen wurde." at bounding box center [720, 238] width 1078 height 103
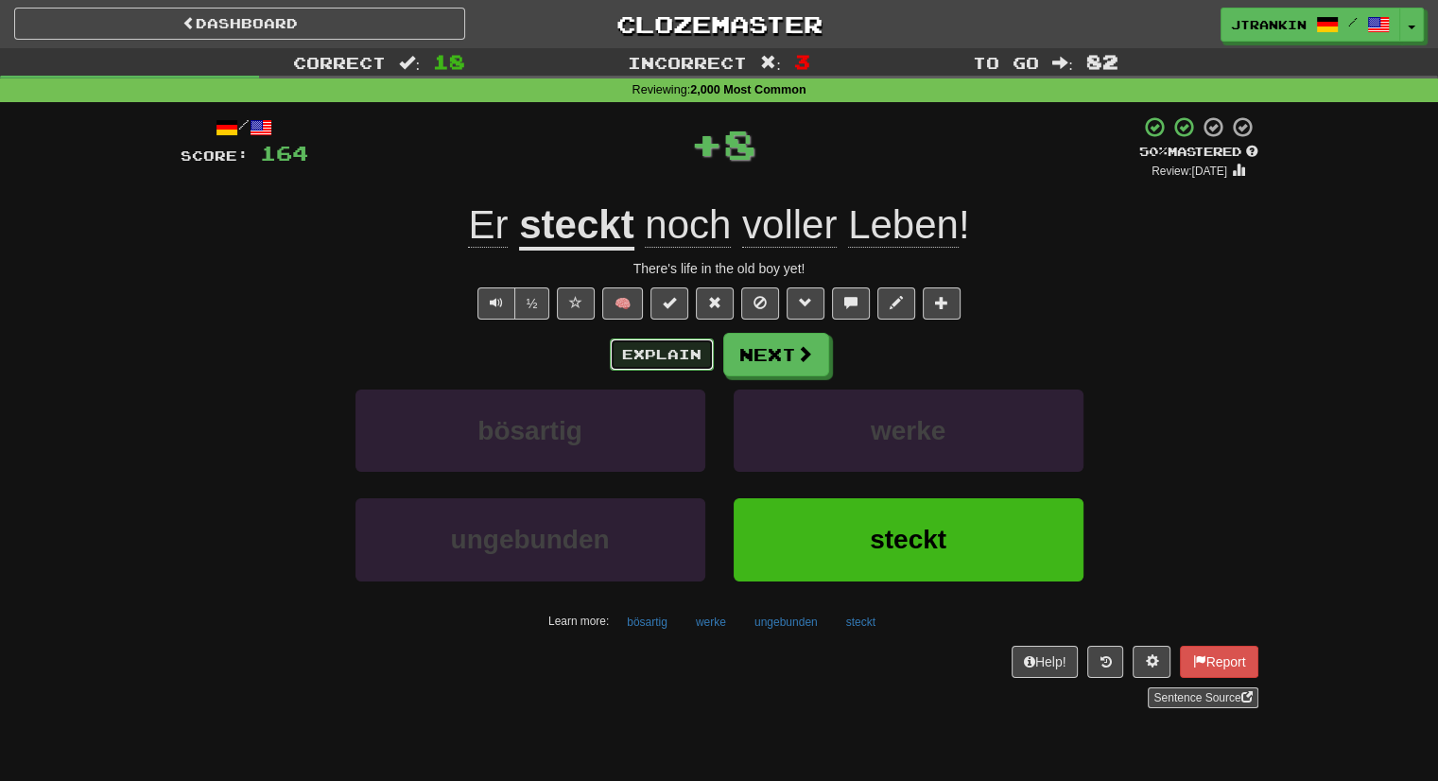
click at [698, 356] on button "Explain" at bounding box center [662, 354] width 104 height 32
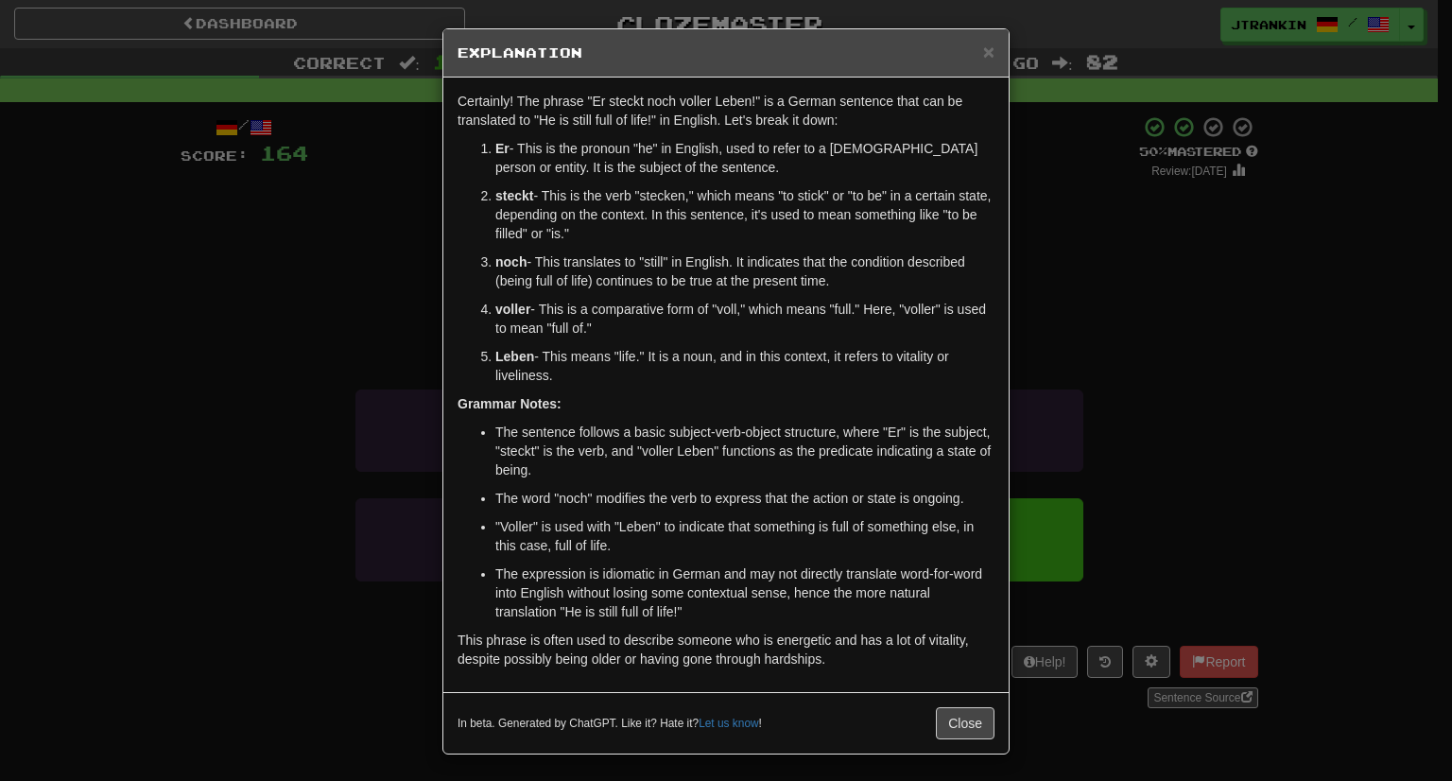
click at [1220, 310] on div "× Explanation Certainly! The phrase "Er steckt noch voller Leben!" is a German …" at bounding box center [726, 390] width 1452 height 781
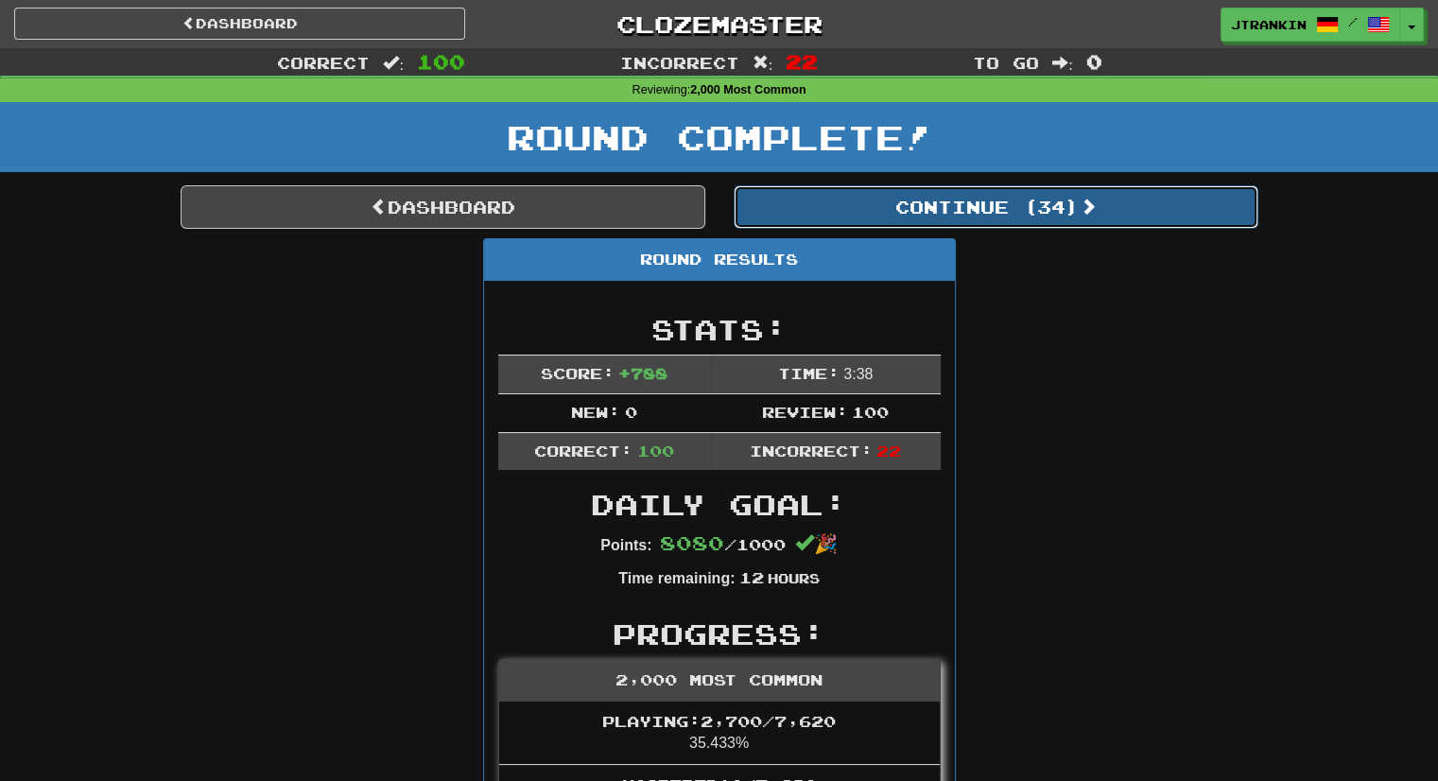
click at [1029, 204] on button "Continue ( 34 )" at bounding box center [996, 206] width 525 height 43
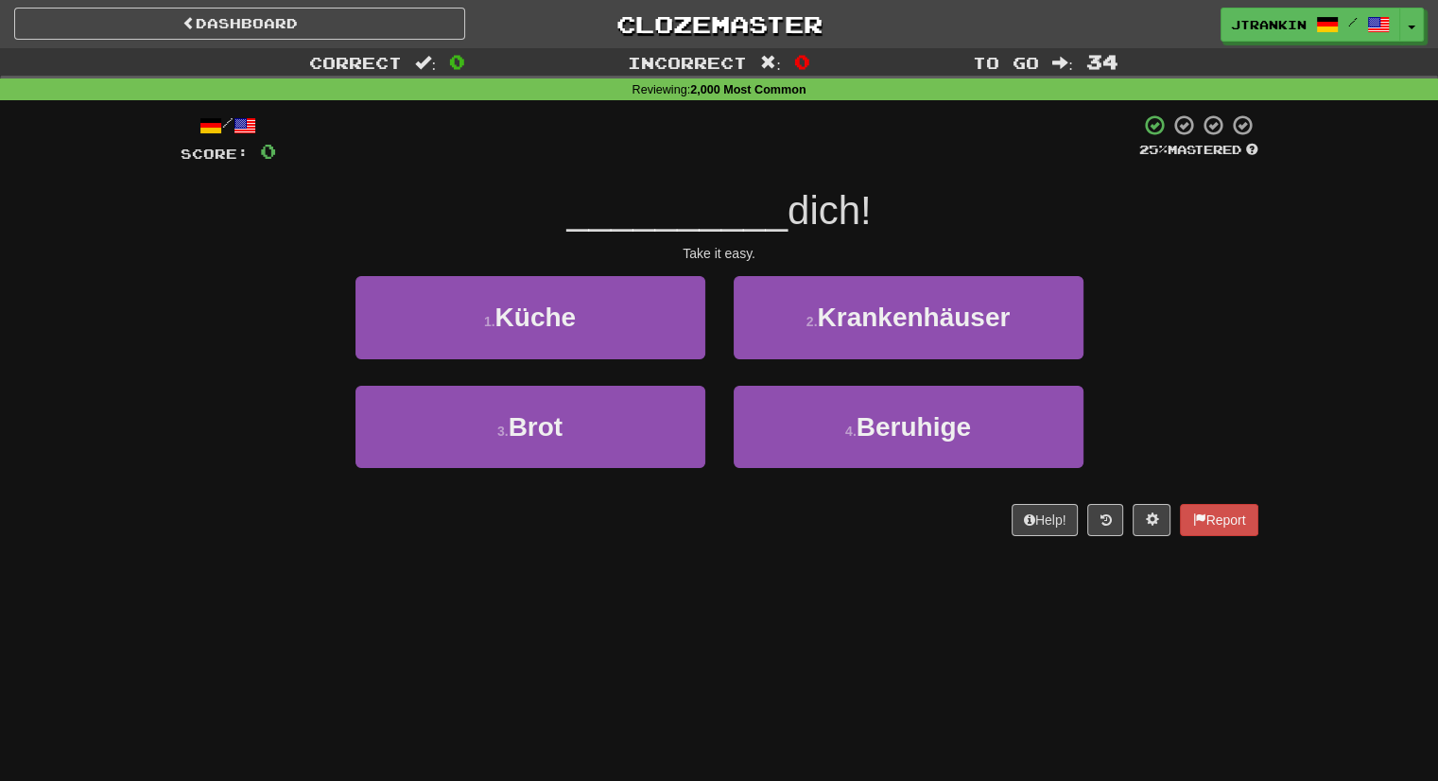
click at [1156, 345] on div "1 . Küche 2 . Krankenhäuser" at bounding box center [719, 330] width 1135 height 109
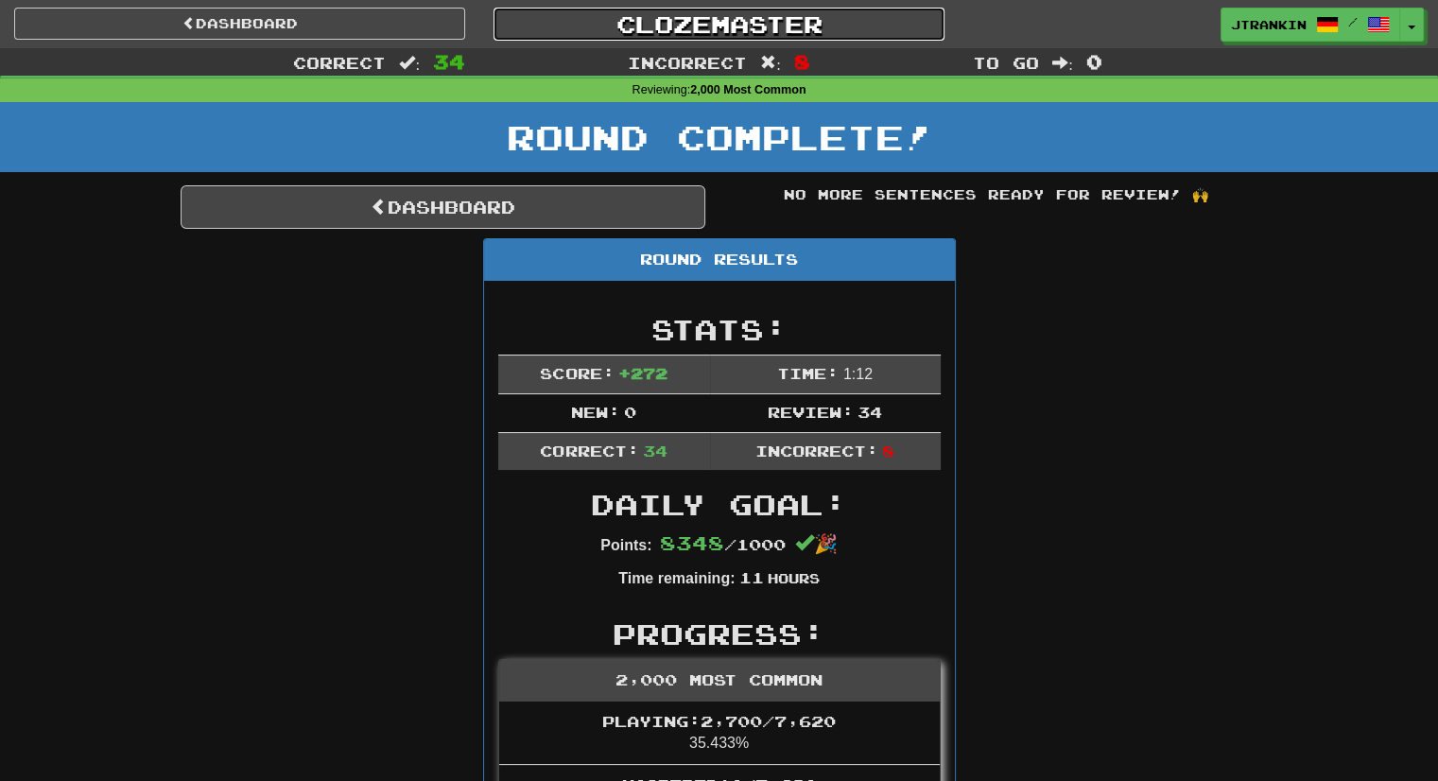
click at [788, 16] on link "Clozemaster" at bounding box center [719, 24] width 451 height 33
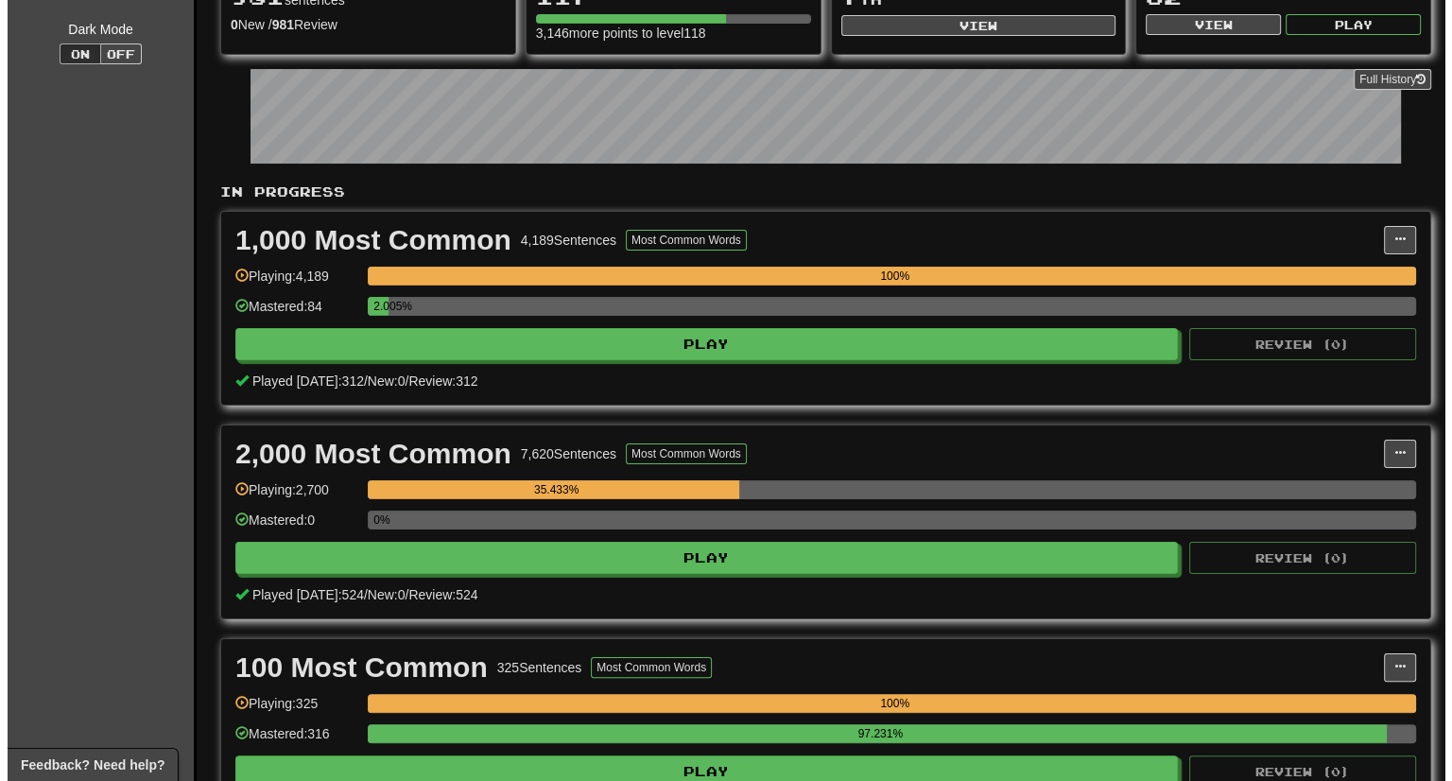
scroll to position [241, 0]
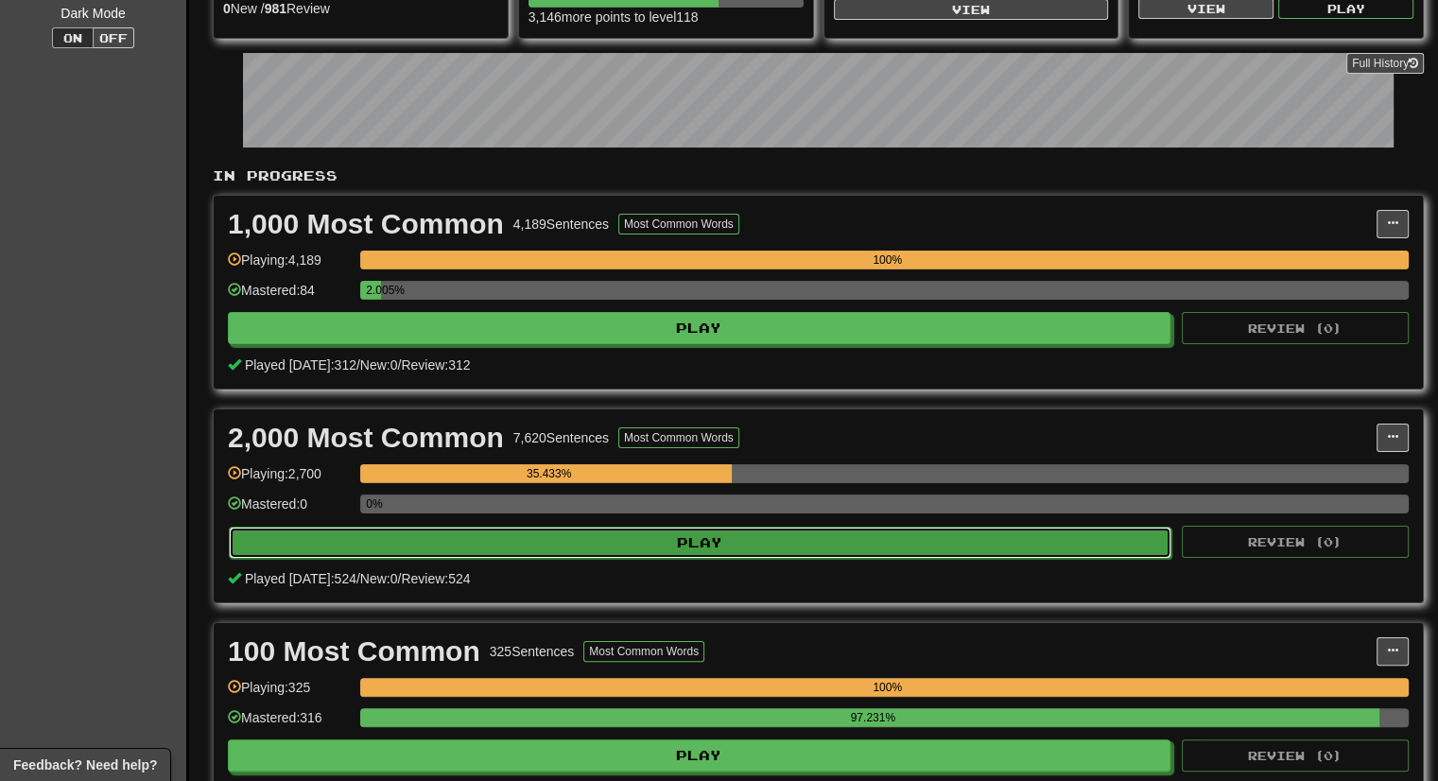
click at [739, 529] on button "Play" at bounding box center [700, 543] width 943 height 32
select select "***"
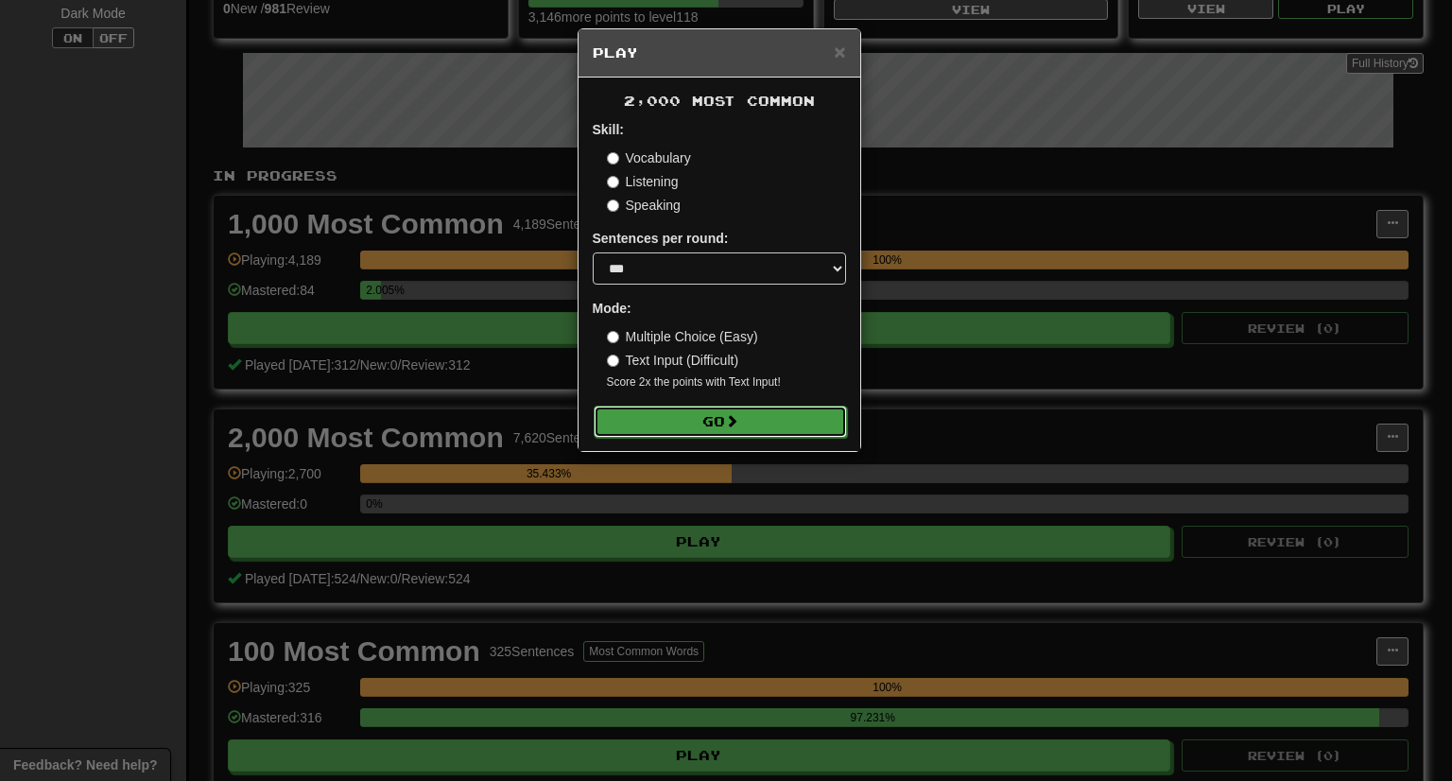
click at [802, 424] on button "Go" at bounding box center [720, 422] width 253 height 32
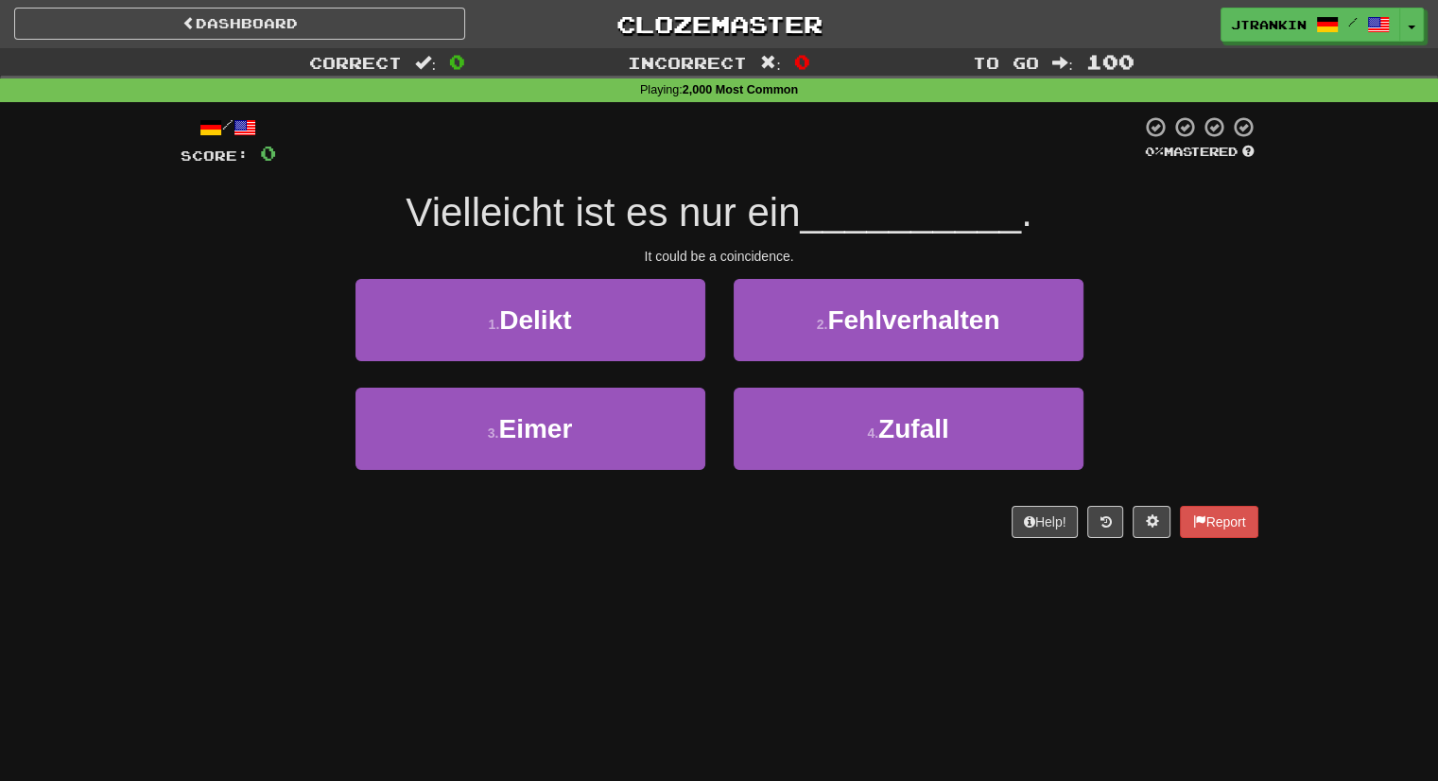
click at [1416, 296] on div "Correct : 0 Incorrect : 0 To go : 100 Playing : 2,000 Most Common / Score: 0 0 …" at bounding box center [719, 306] width 1438 height 516
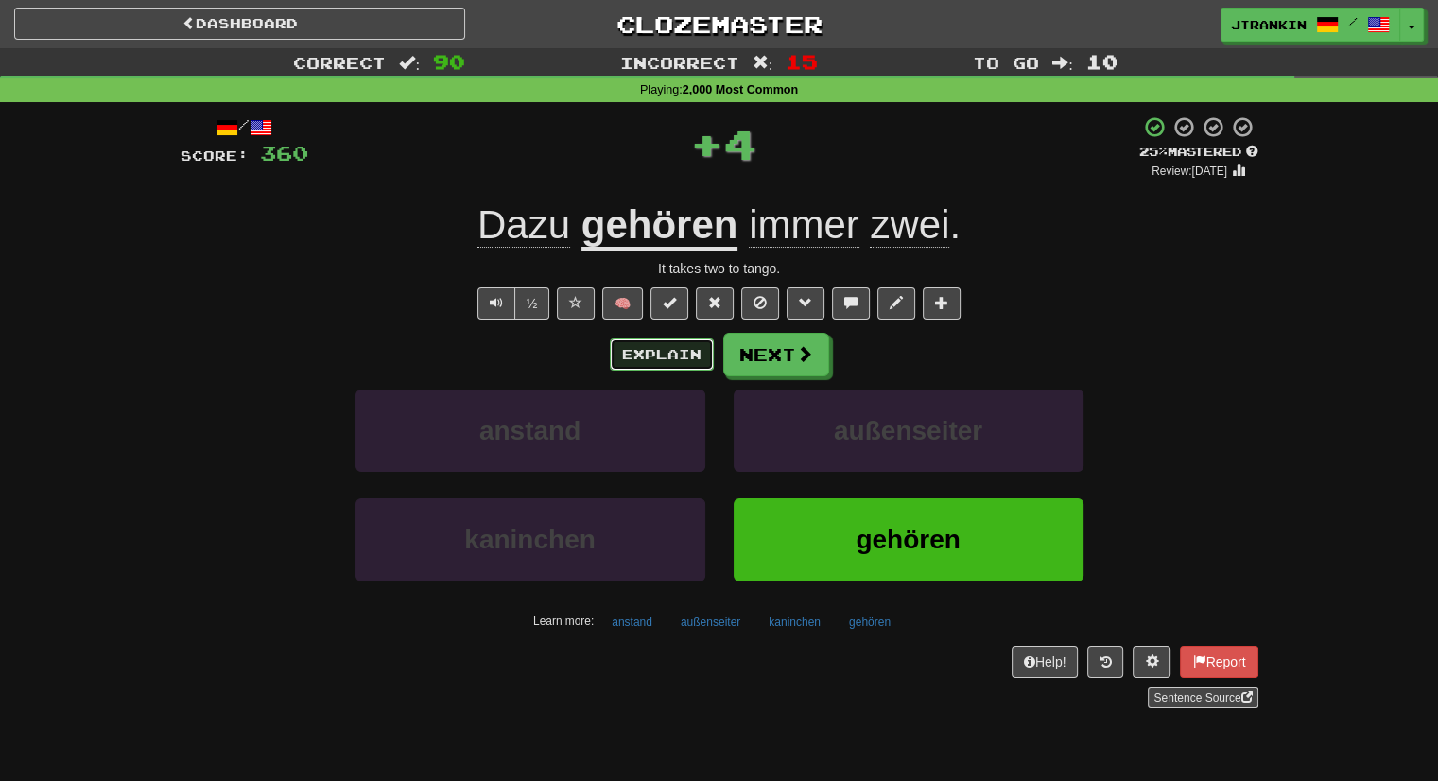
click at [696, 358] on button "Explain" at bounding box center [662, 354] width 104 height 32
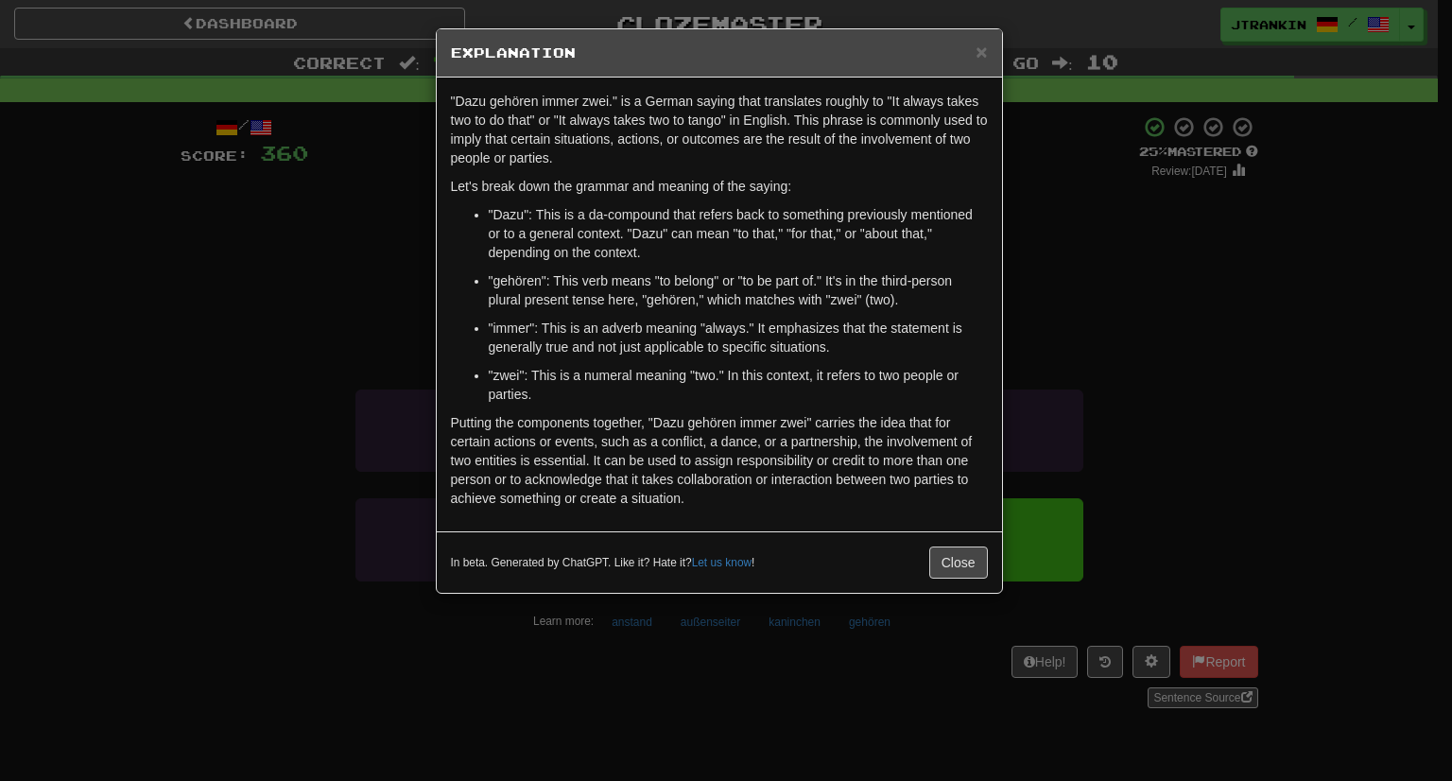
click at [1078, 384] on div "× Explanation "Dazu gehören immer zwei." is a German saying that translates rou…" at bounding box center [726, 390] width 1452 height 781
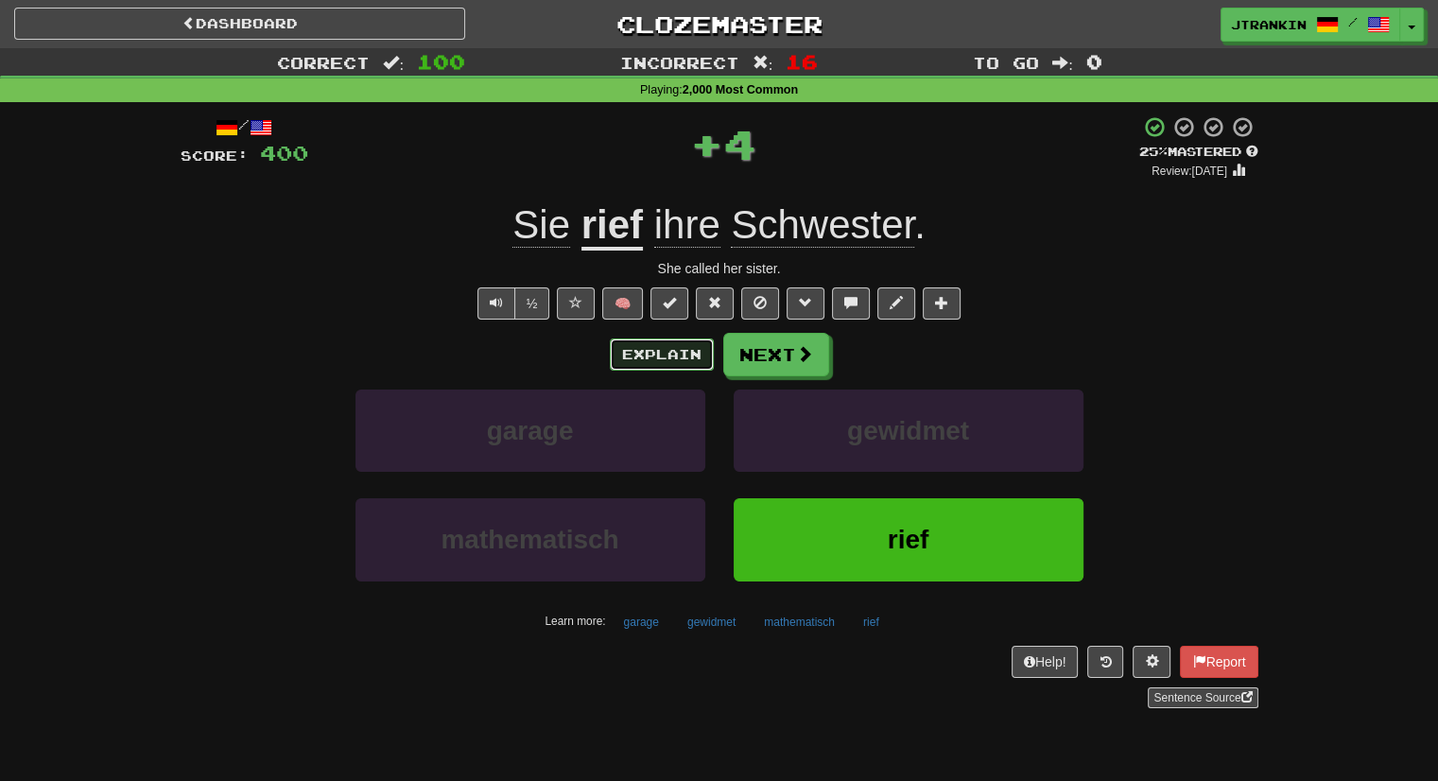
click at [703, 344] on button "Explain" at bounding box center [662, 354] width 104 height 32
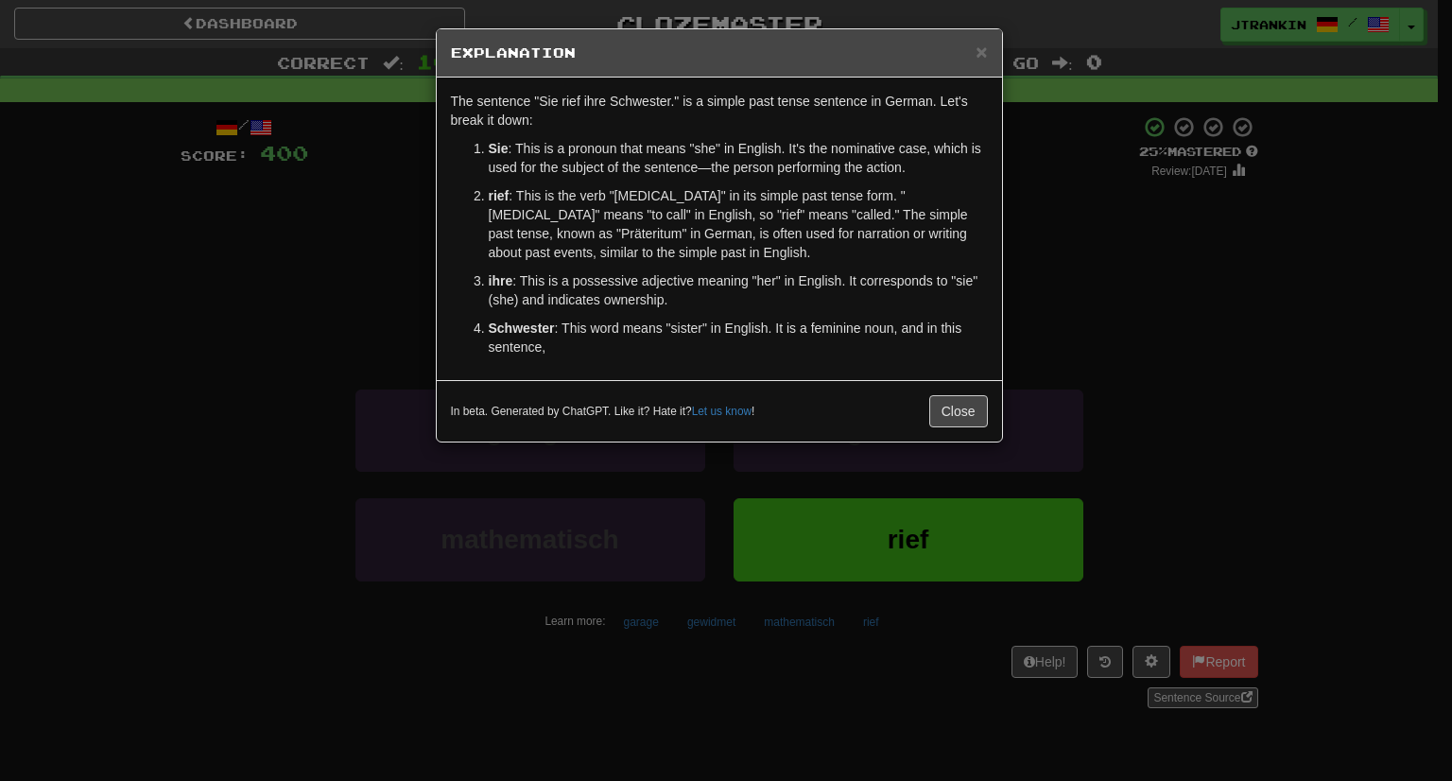
click at [1161, 354] on div "× Explanation The sentence "Sie rief ihre Schwester." is a simple past tense se…" at bounding box center [726, 390] width 1452 height 781
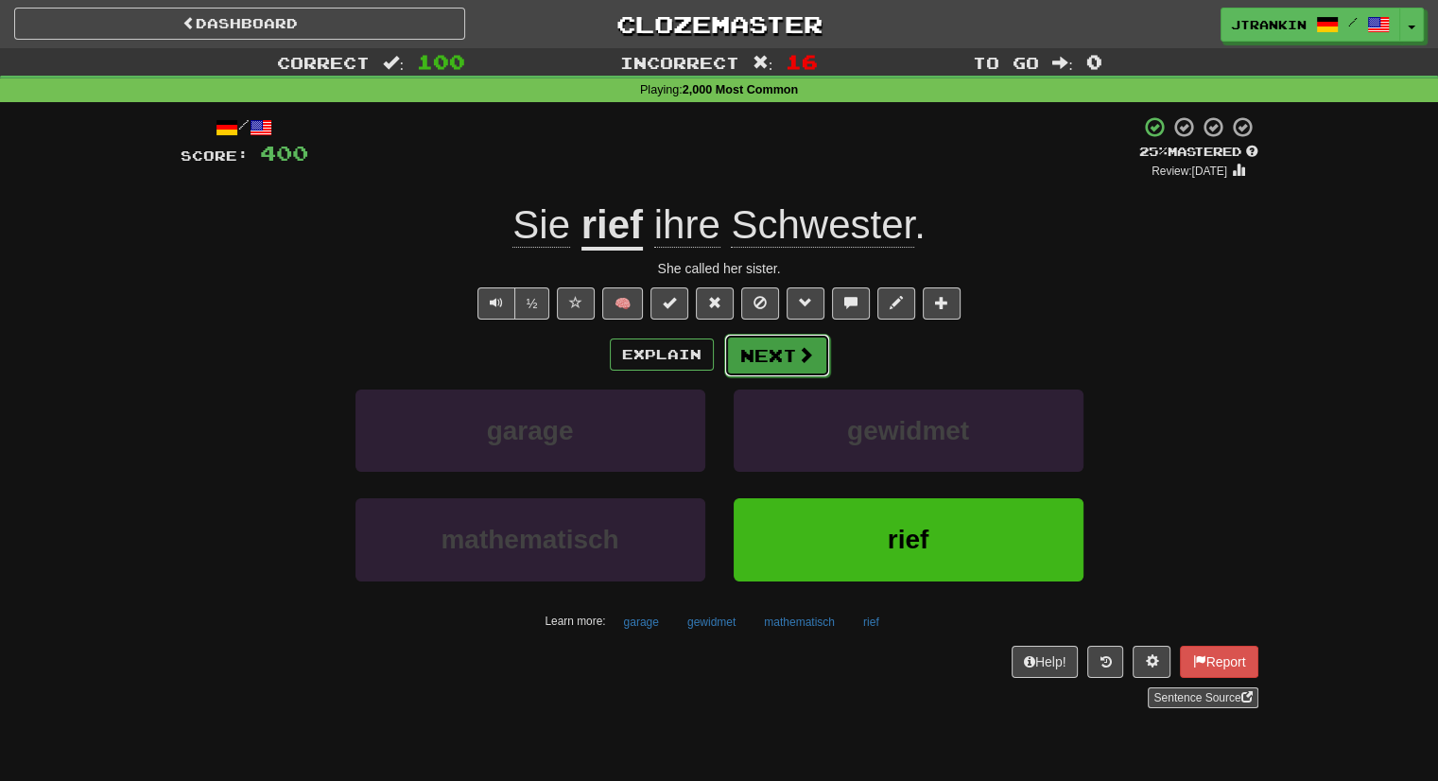
click at [808, 356] on span at bounding box center [805, 354] width 17 height 17
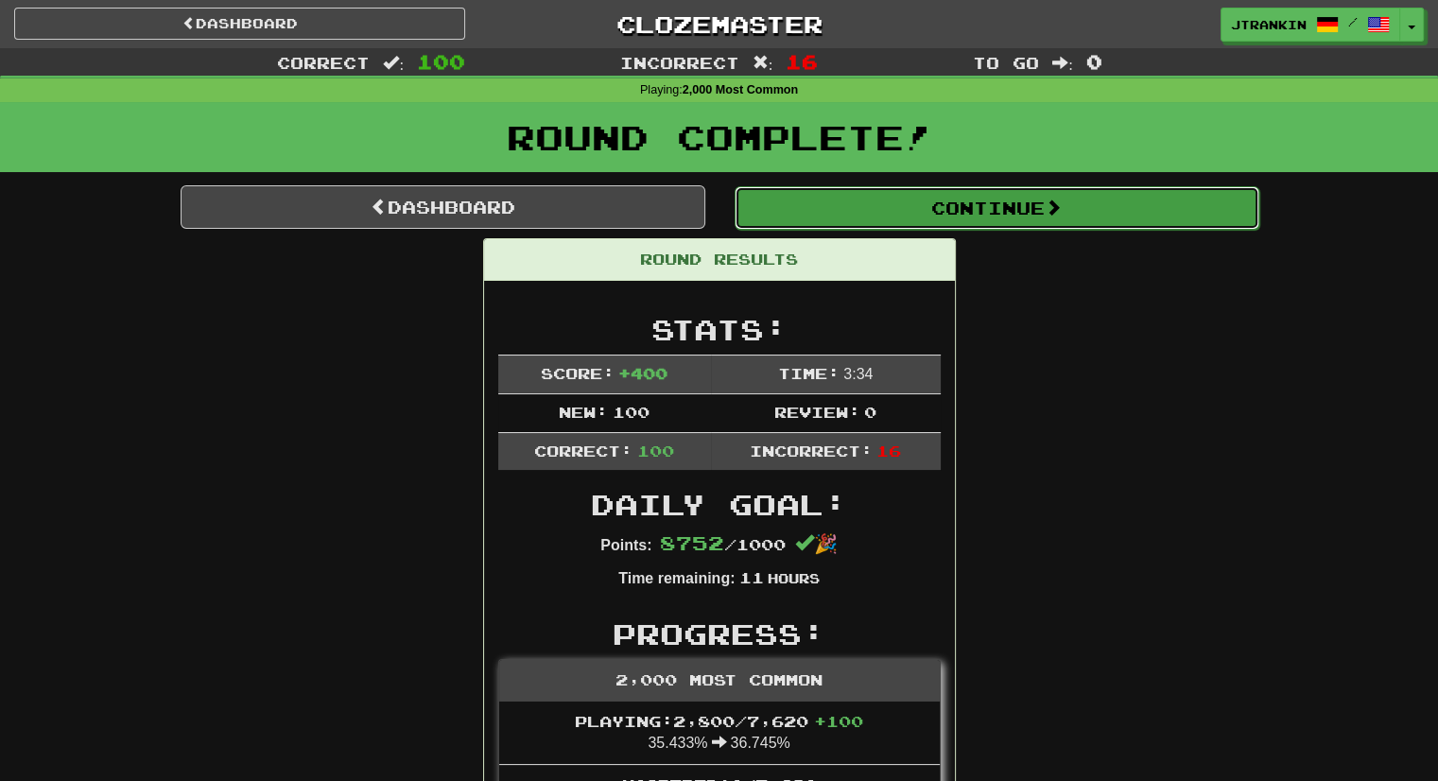
click at [1110, 204] on button "Continue" at bounding box center [997, 207] width 525 height 43
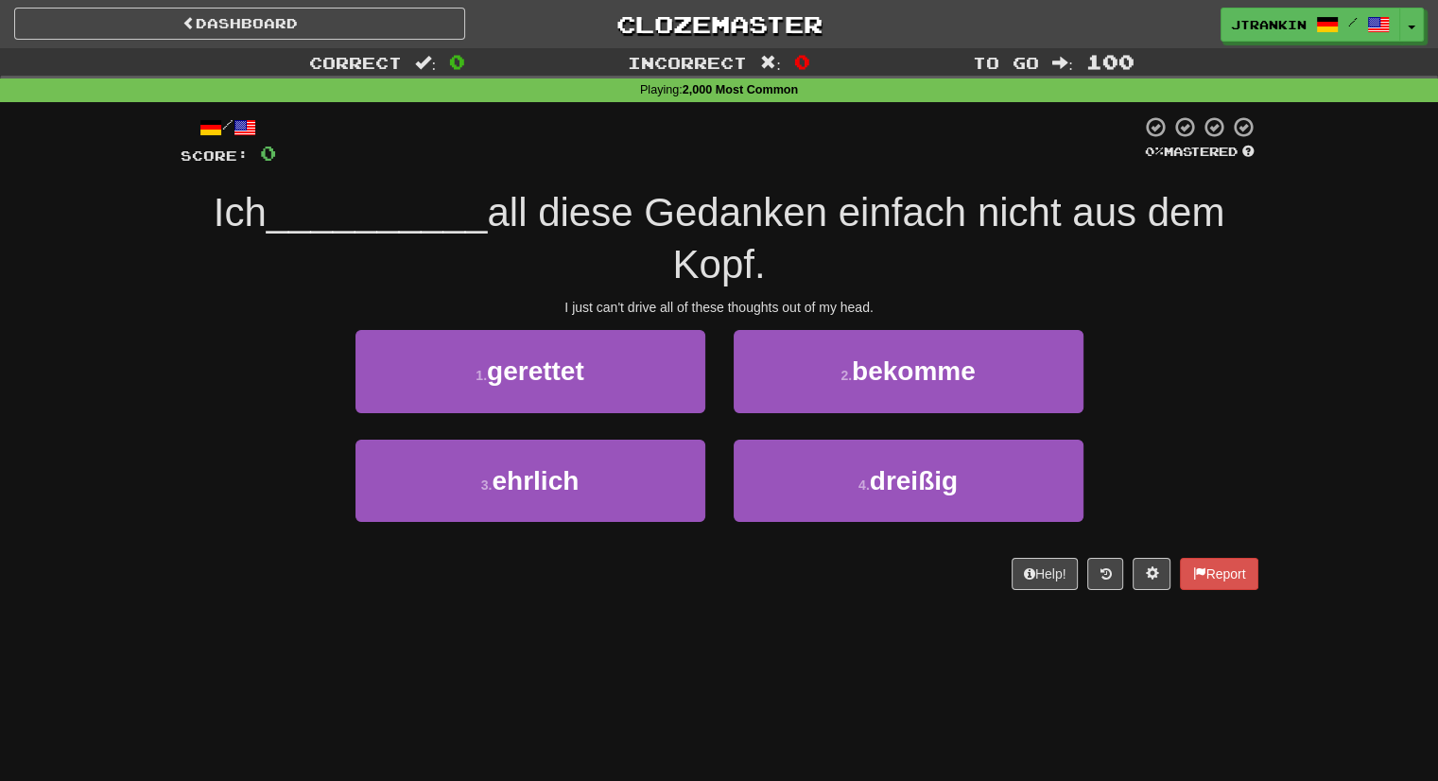
click at [1367, 339] on div "Correct : 0 Incorrect : 0 To go : 100 Playing : 2,000 Most Common / Score: 0 0 …" at bounding box center [719, 332] width 1438 height 568
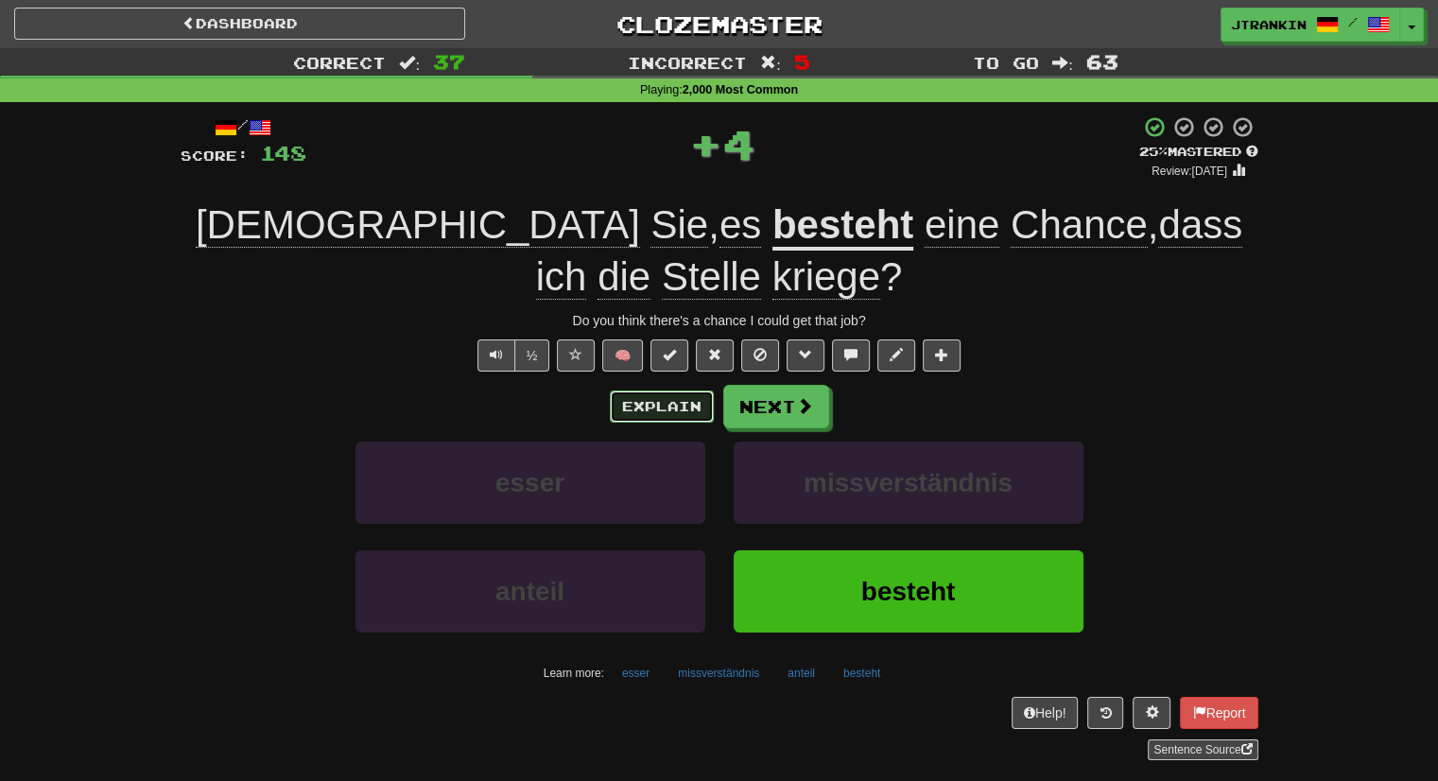
click at [672, 399] on button "Explain" at bounding box center [662, 406] width 104 height 32
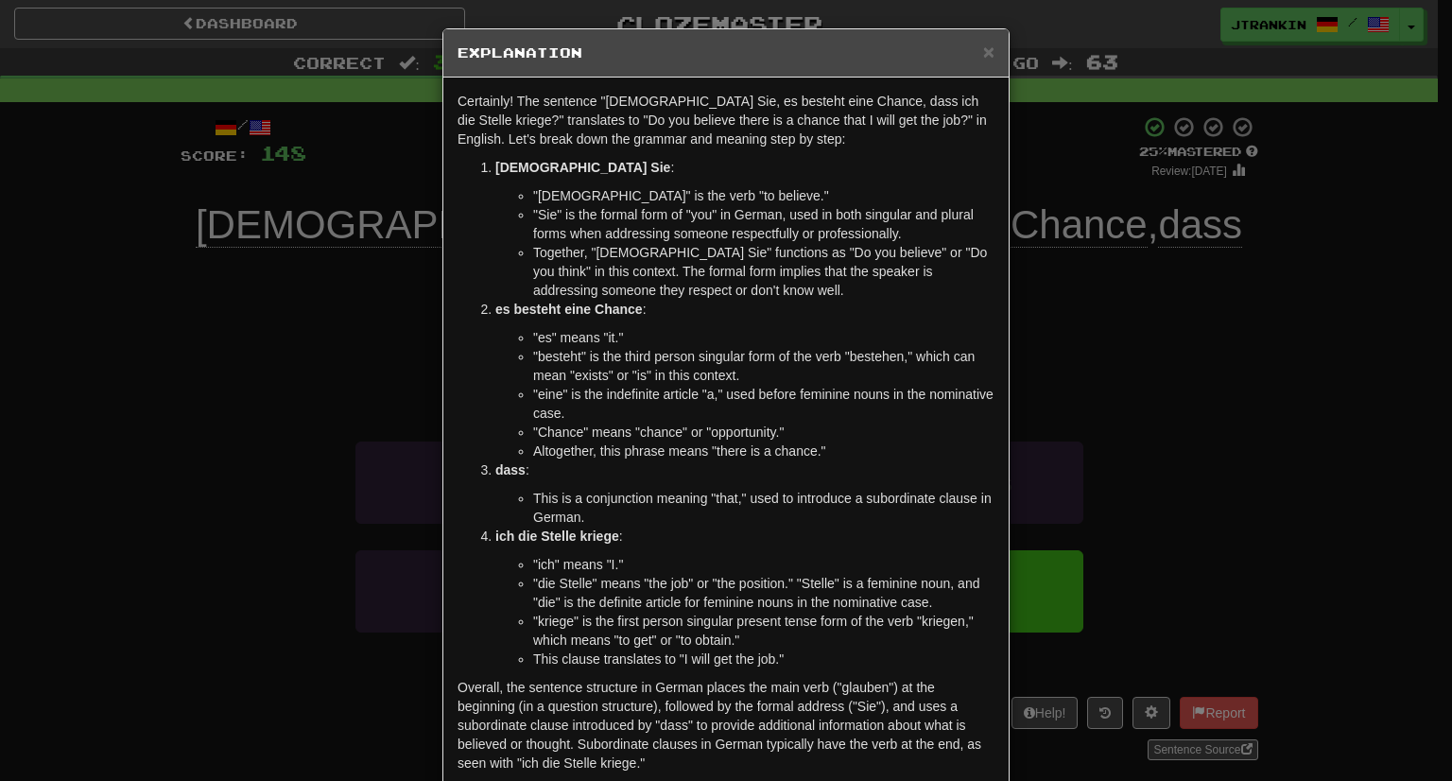
click at [1135, 427] on div "× Explanation Certainly! The sentence "Glauben Sie, es besteht eine Chance, das…" at bounding box center [726, 390] width 1452 height 781
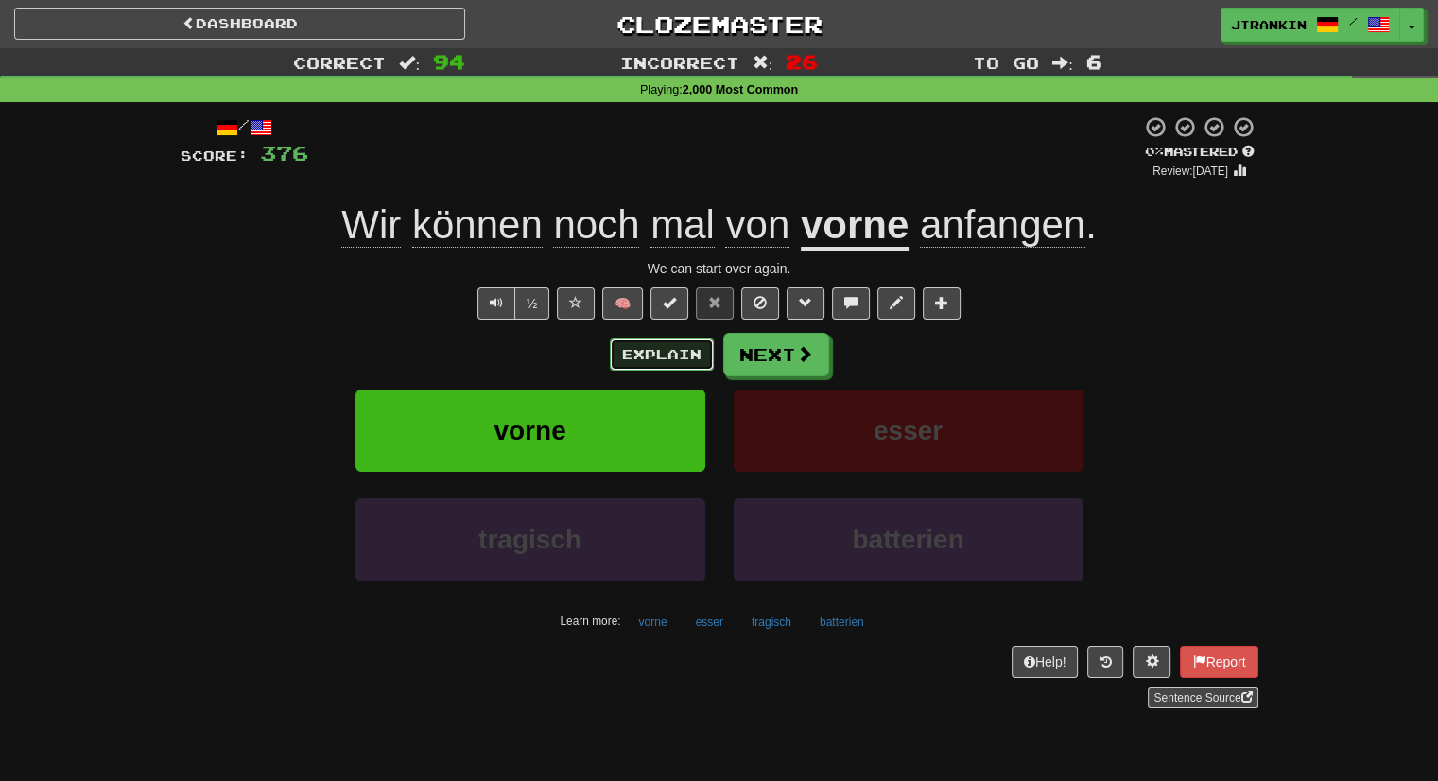
click at [688, 364] on button "Explain" at bounding box center [662, 354] width 104 height 32
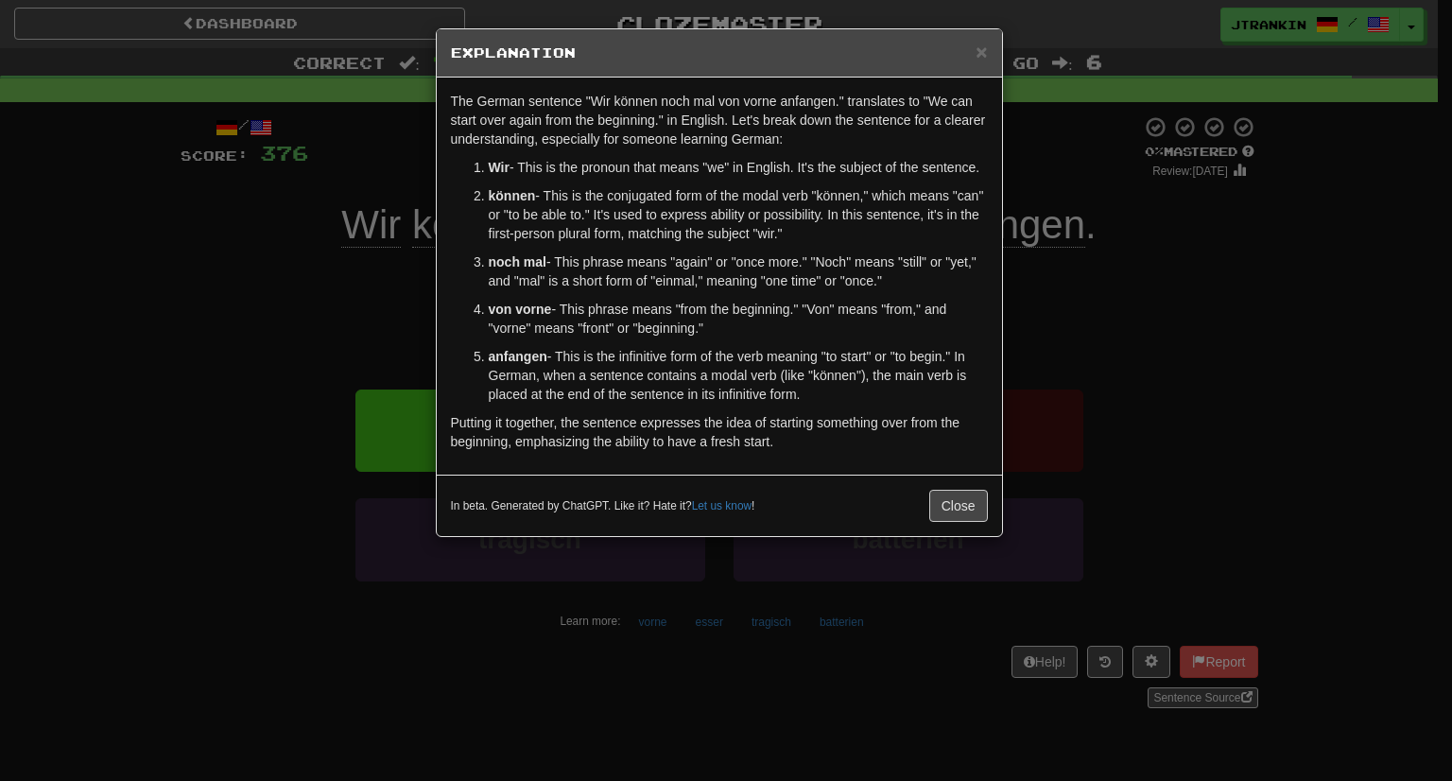
click at [1084, 370] on div "× Explanation The German sentence "Wir können noch mal von vorne anfangen." tra…" at bounding box center [726, 390] width 1452 height 781
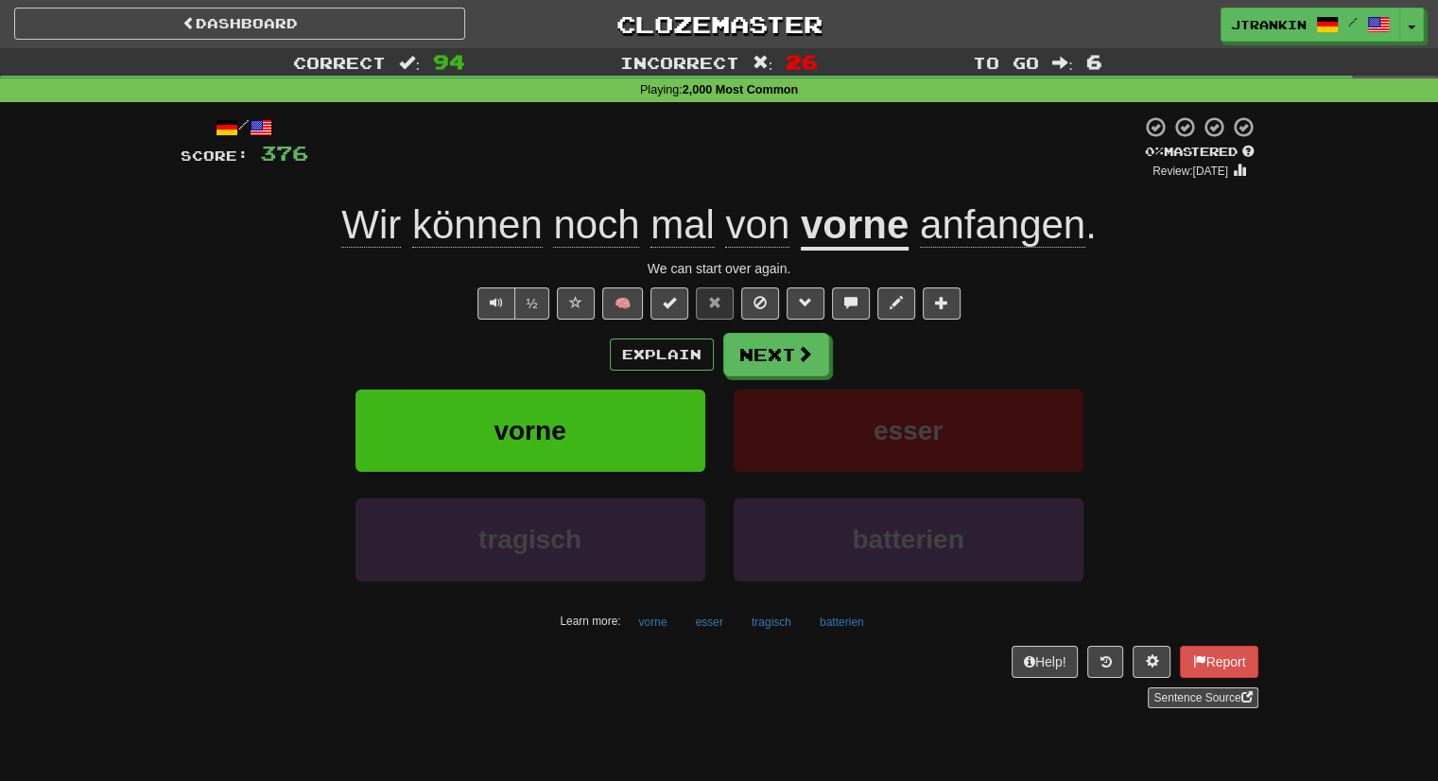
click at [803, 376] on div "Explain Next vorne esser tragisch batterien Learn more: vorne esser tragisch ba…" at bounding box center [720, 485] width 1078 height 304
click at [807, 368] on button "Next" at bounding box center [777, 355] width 106 height 43
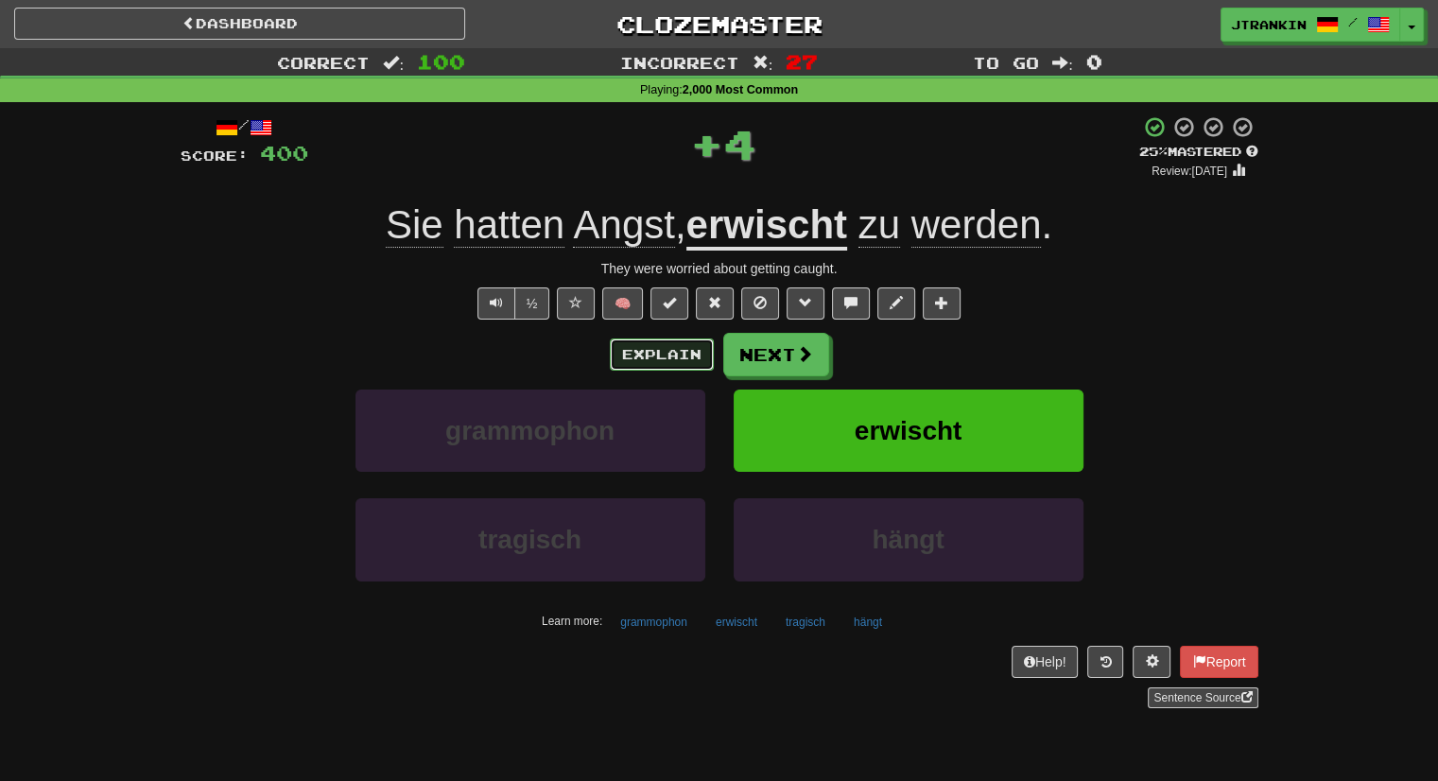
click at [651, 347] on button "Explain" at bounding box center [662, 354] width 104 height 32
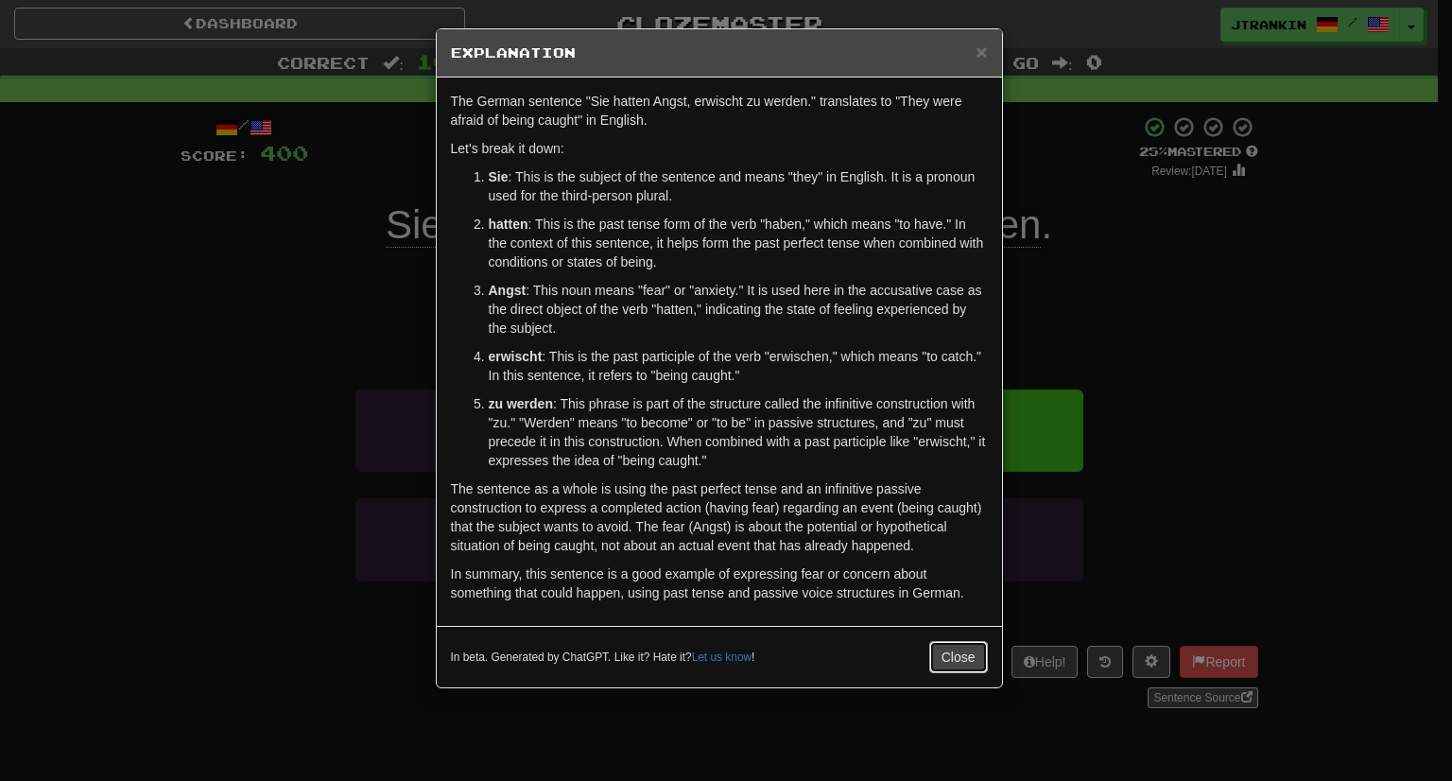
click at [980, 666] on button "Close" at bounding box center [958, 657] width 59 height 32
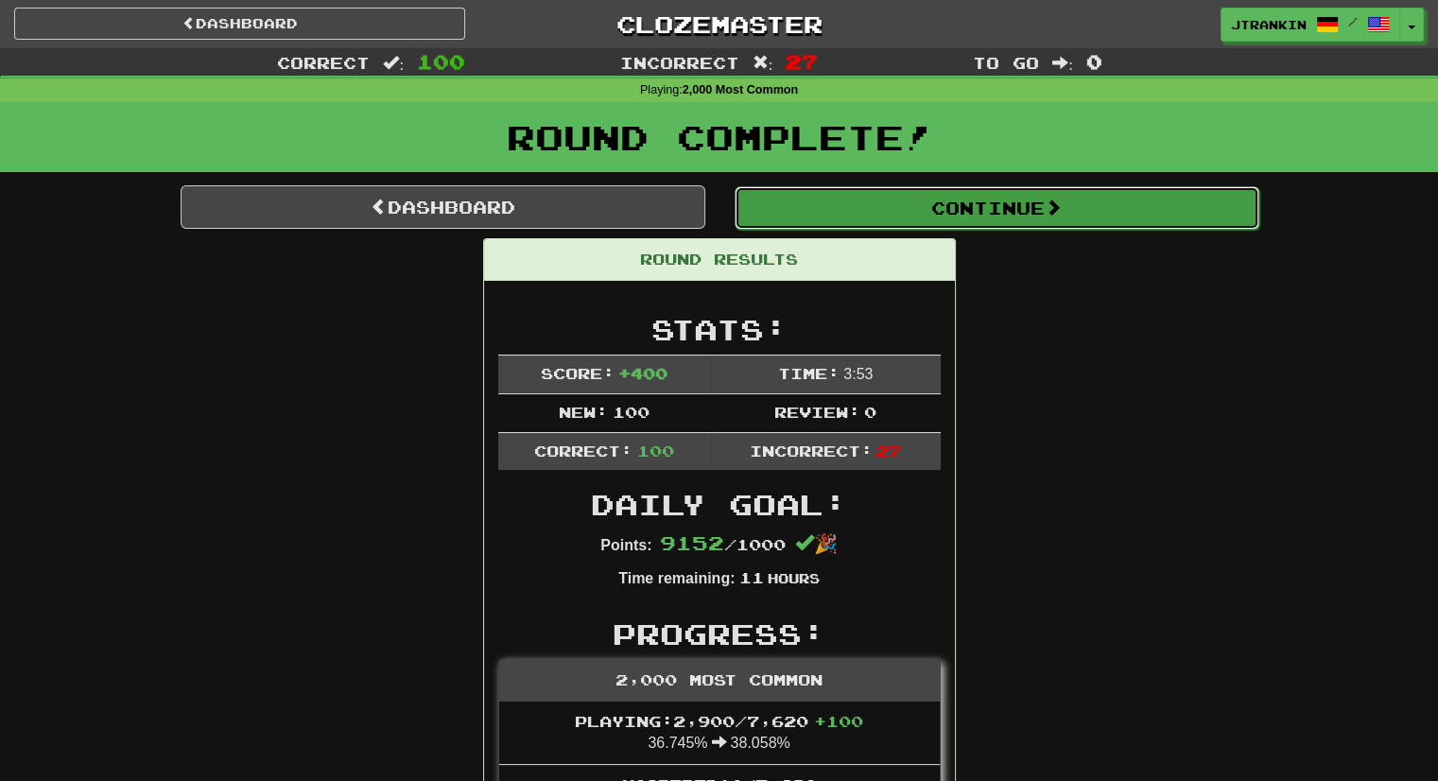
click at [1083, 214] on button "Continue" at bounding box center [997, 207] width 525 height 43
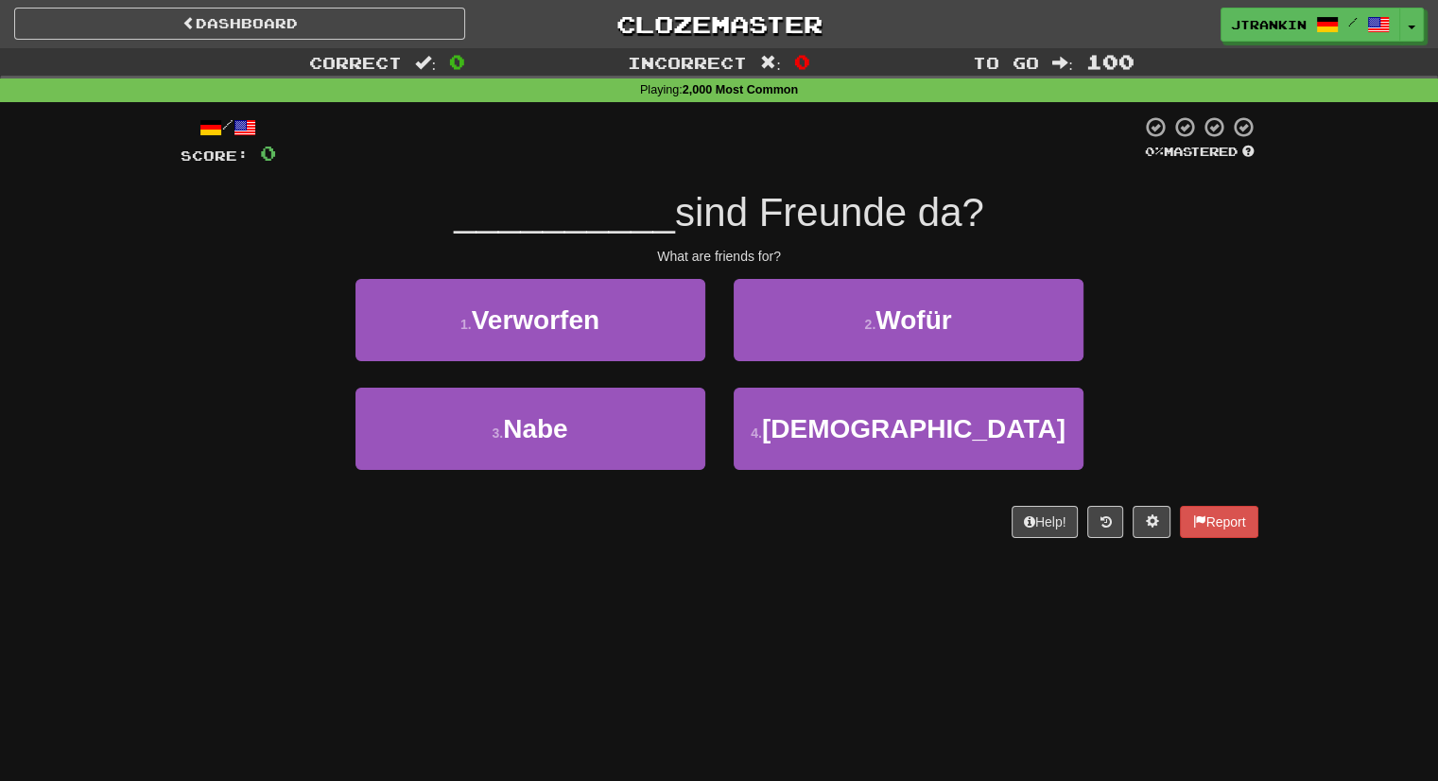
click at [1237, 264] on div "What are friends for?" at bounding box center [720, 256] width 1078 height 19
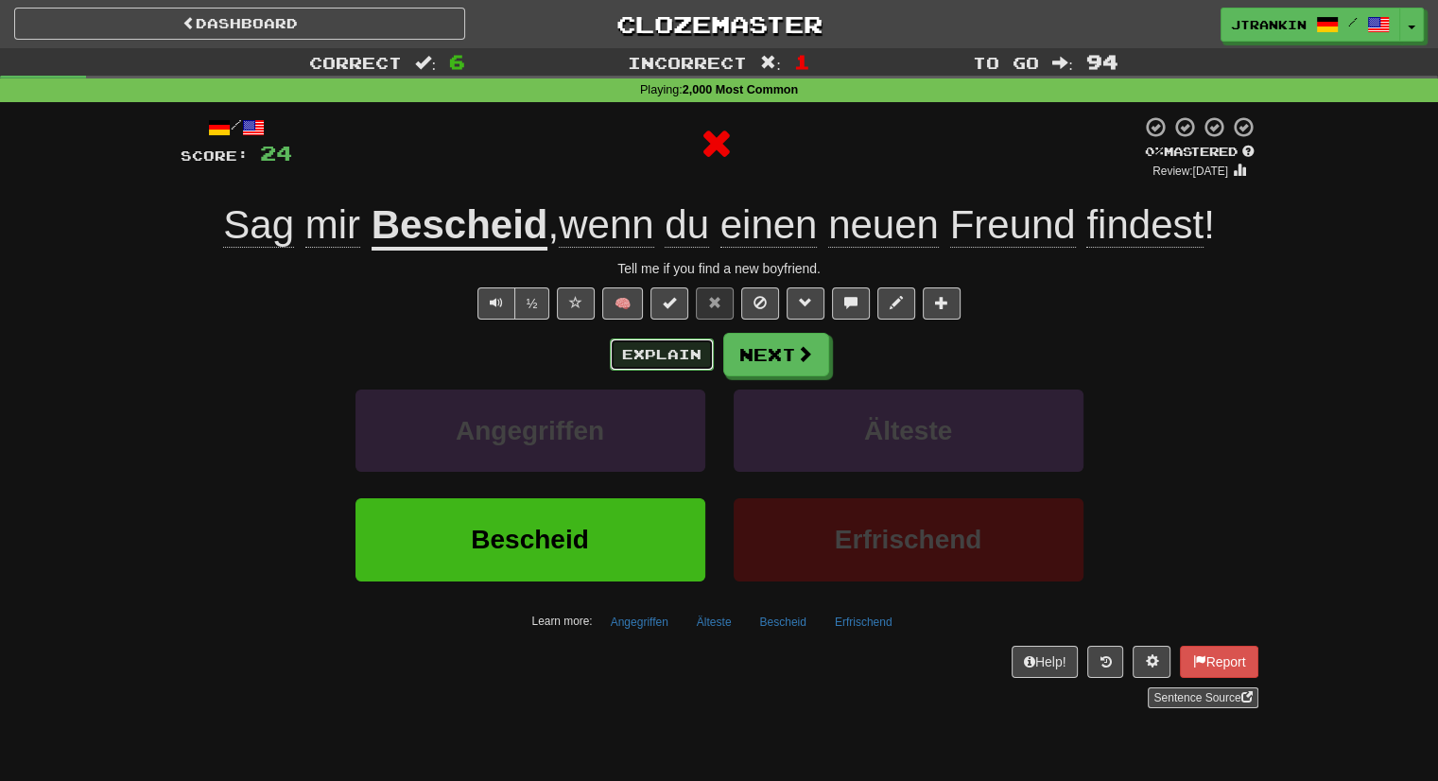
click at [668, 360] on button "Explain" at bounding box center [662, 354] width 104 height 32
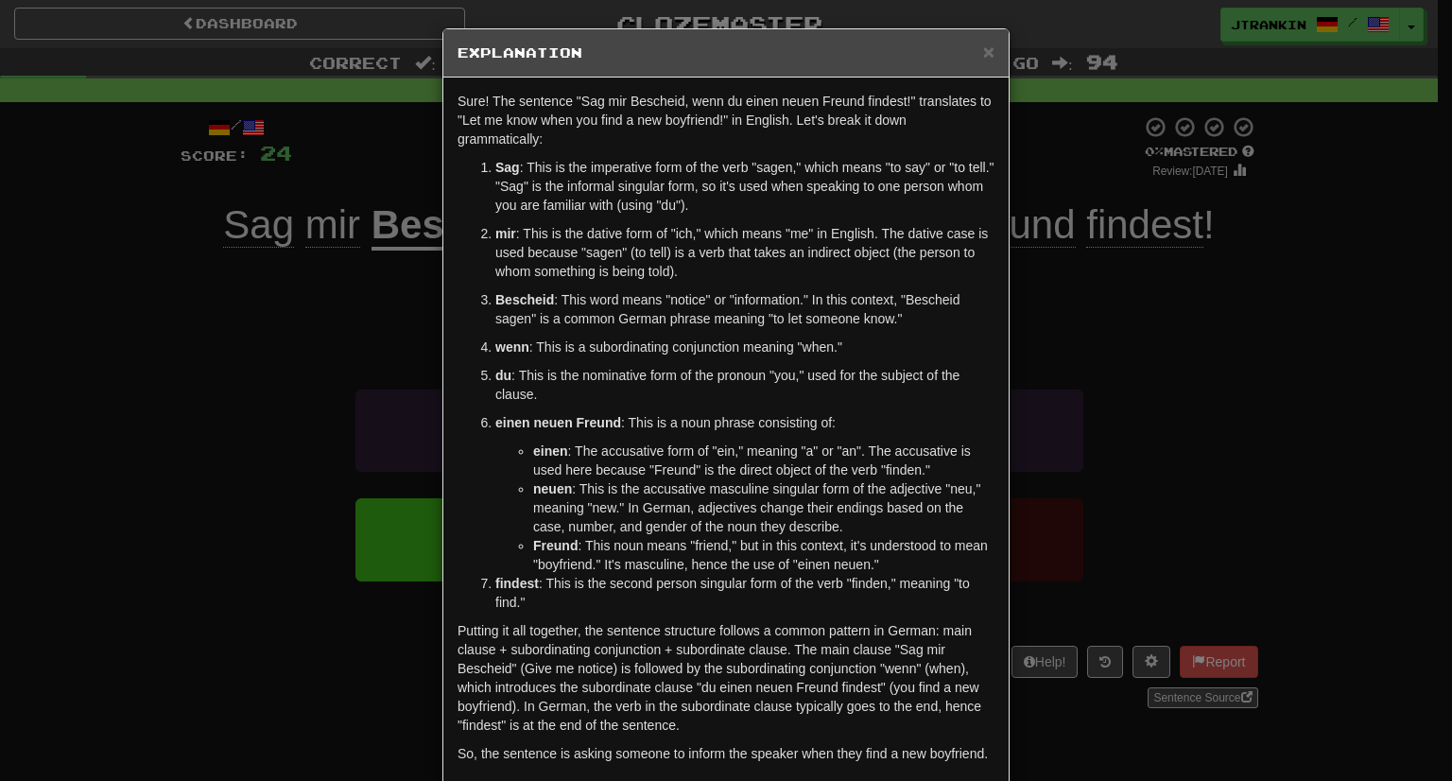
click at [1106, 480] on div "× Explanation Sure! The sentence "Sag mir Bescheid, wenn du einen neuen Freund …" at bounding box center [726, 390] width 1452 height 781
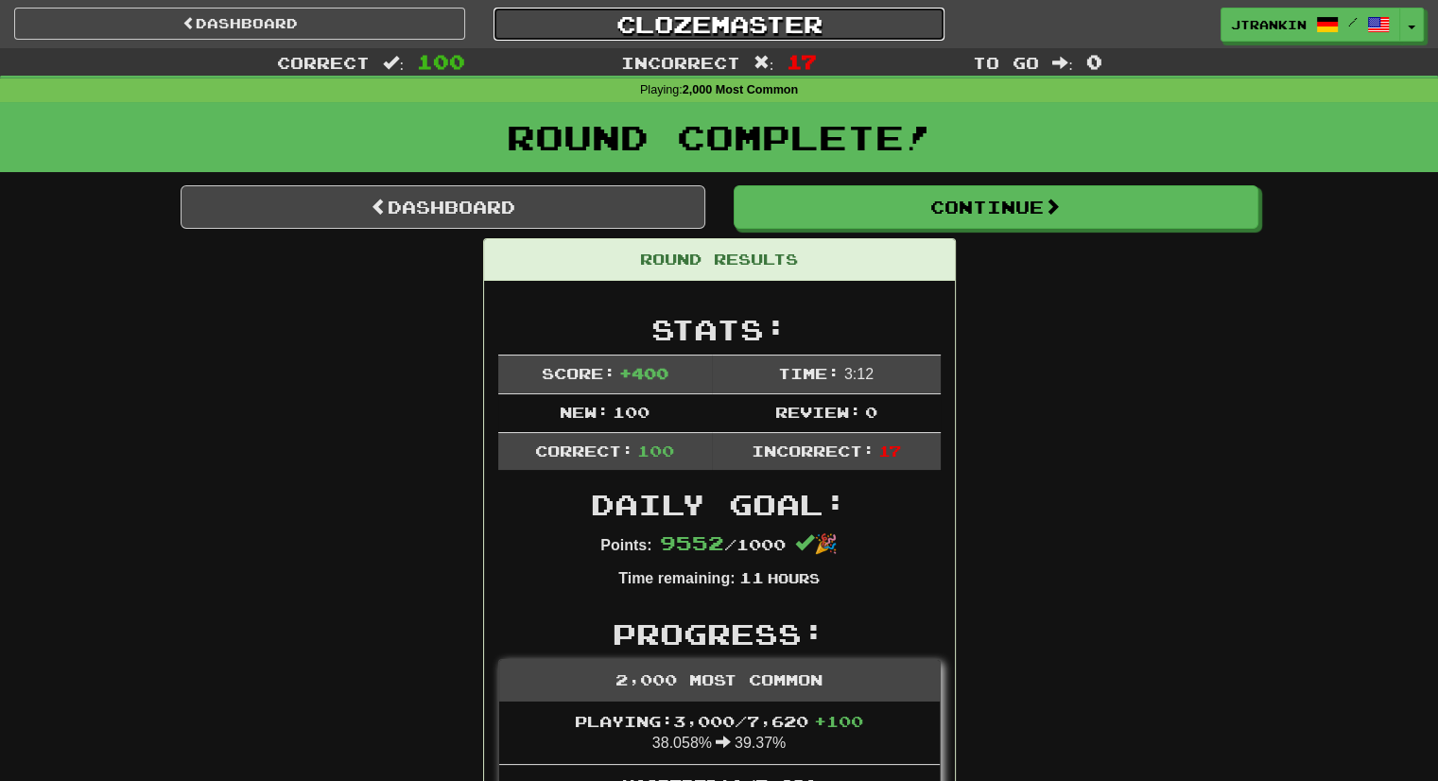
click at [696, 12] on link "Clozemaster" at bounding box center [719, 24] width 451 height 33
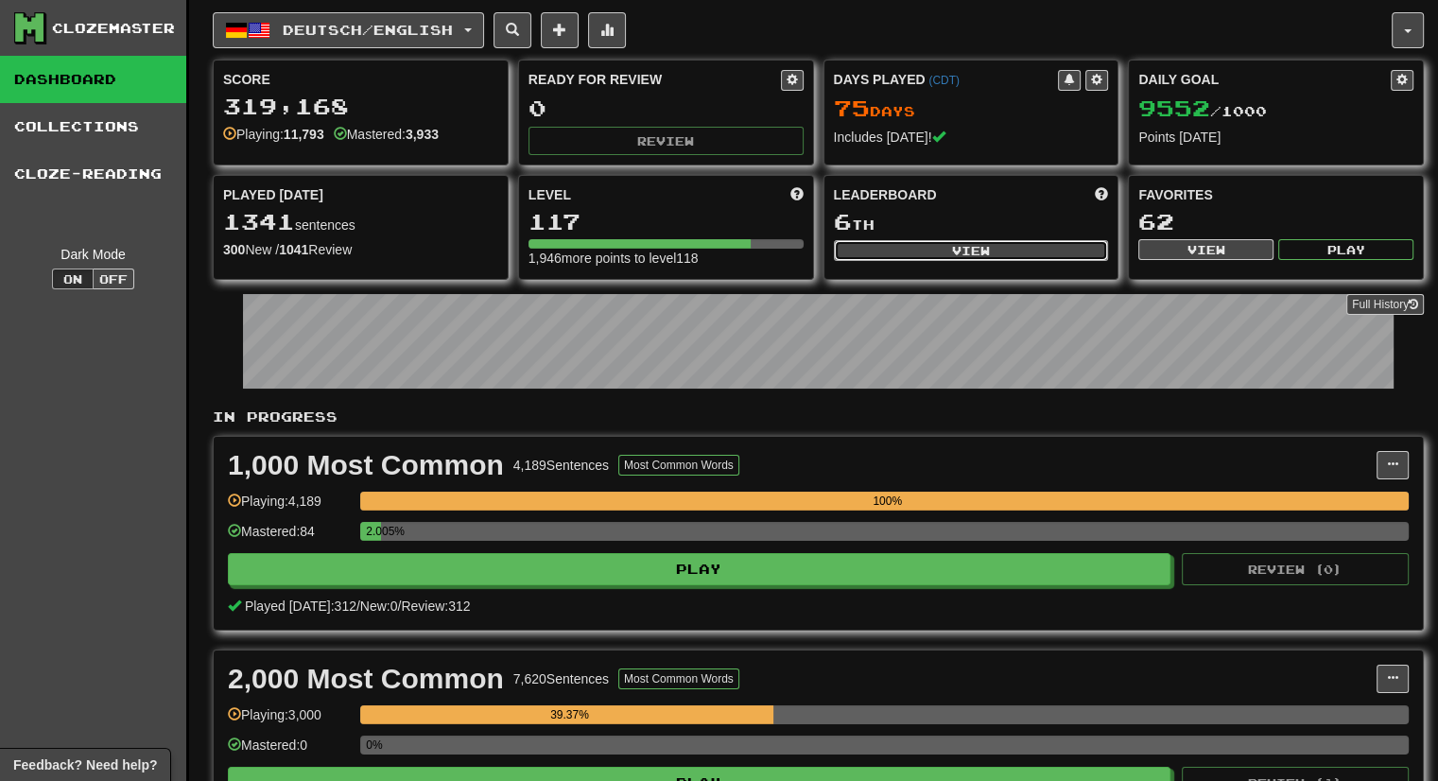
click at [957, 243] on button "View" at bounding box center [971, 250] width 275 height 21
select select "**********"
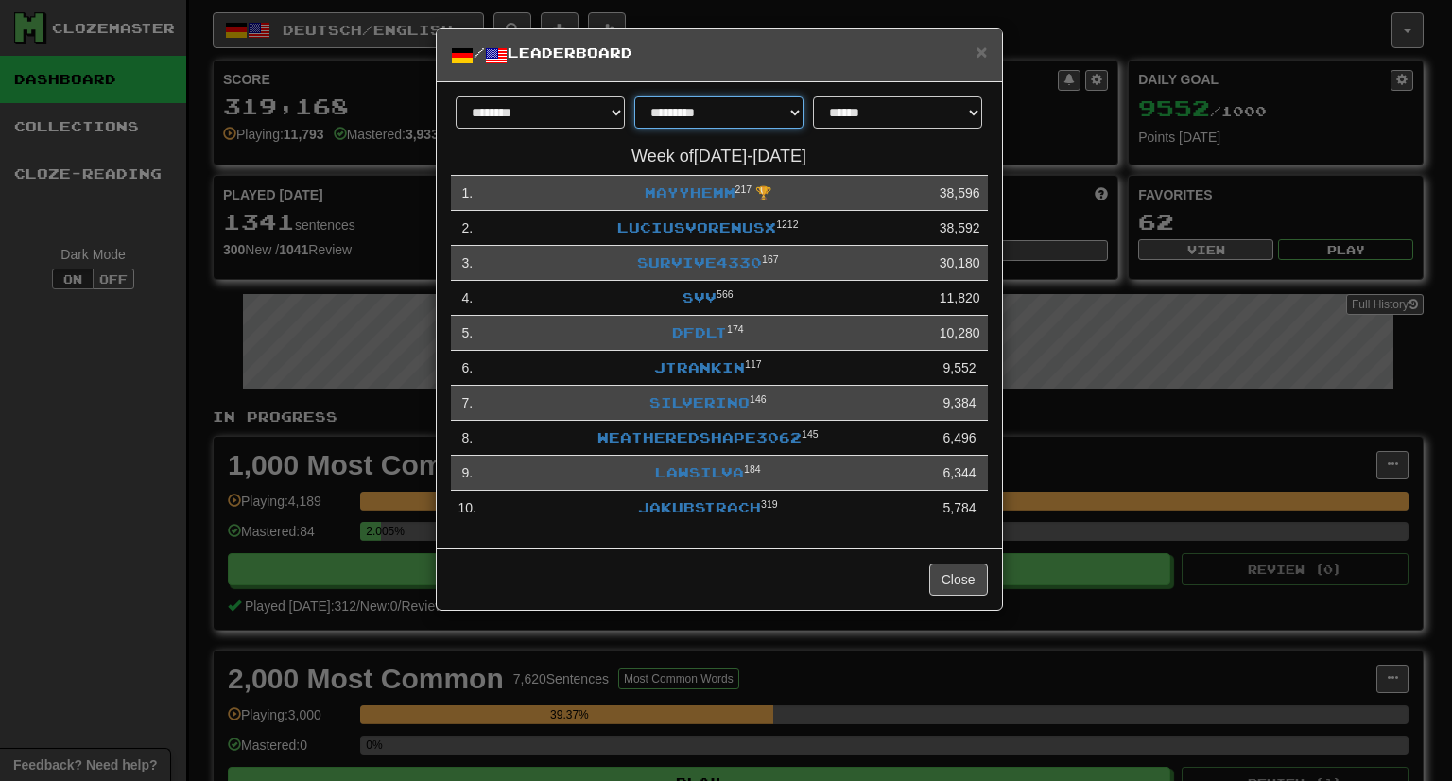
click at [768, 104] on select "**********" at bounding box center [718, 112] width 169 height 32
select select "*******"
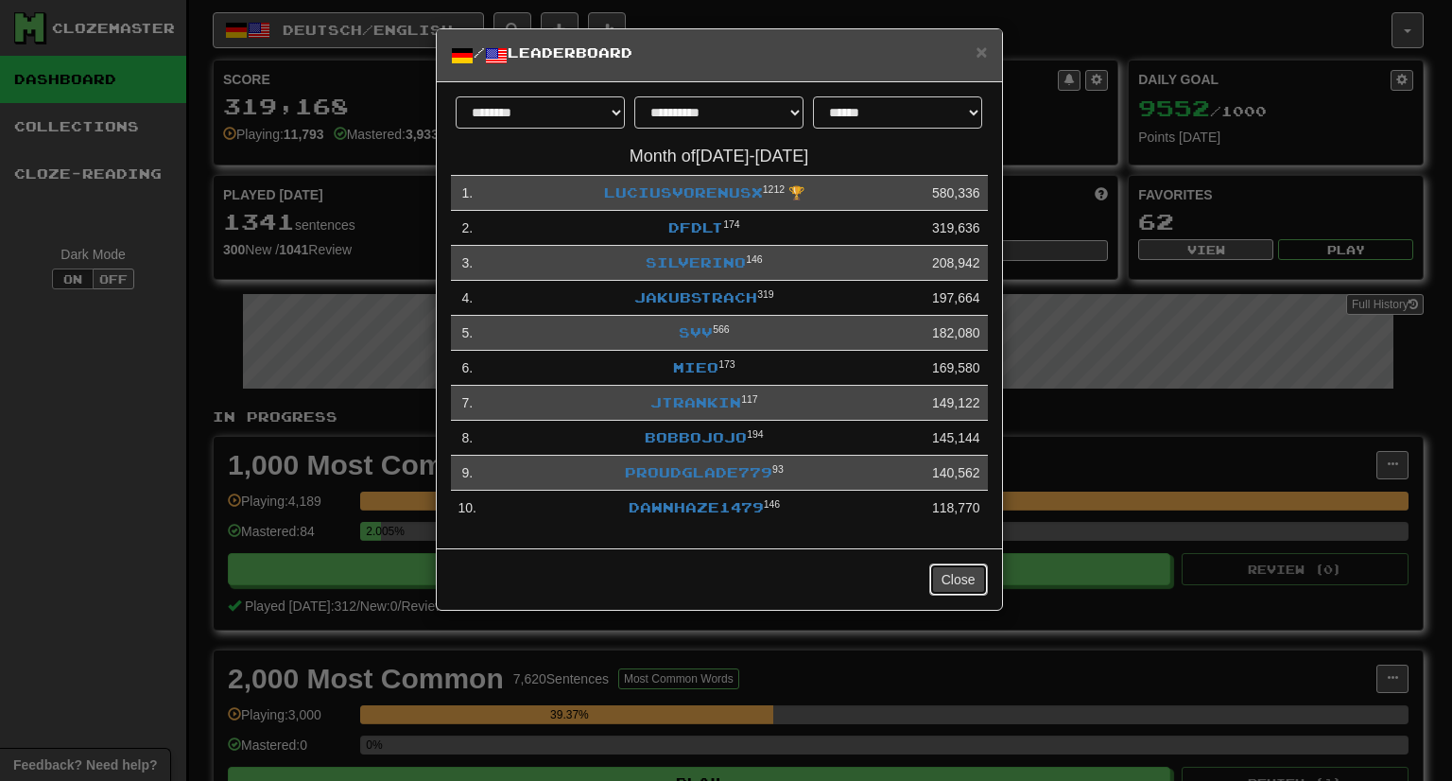
click at [968, 584] on button "Close" at bounding box center [958, 580] width 59 height 32
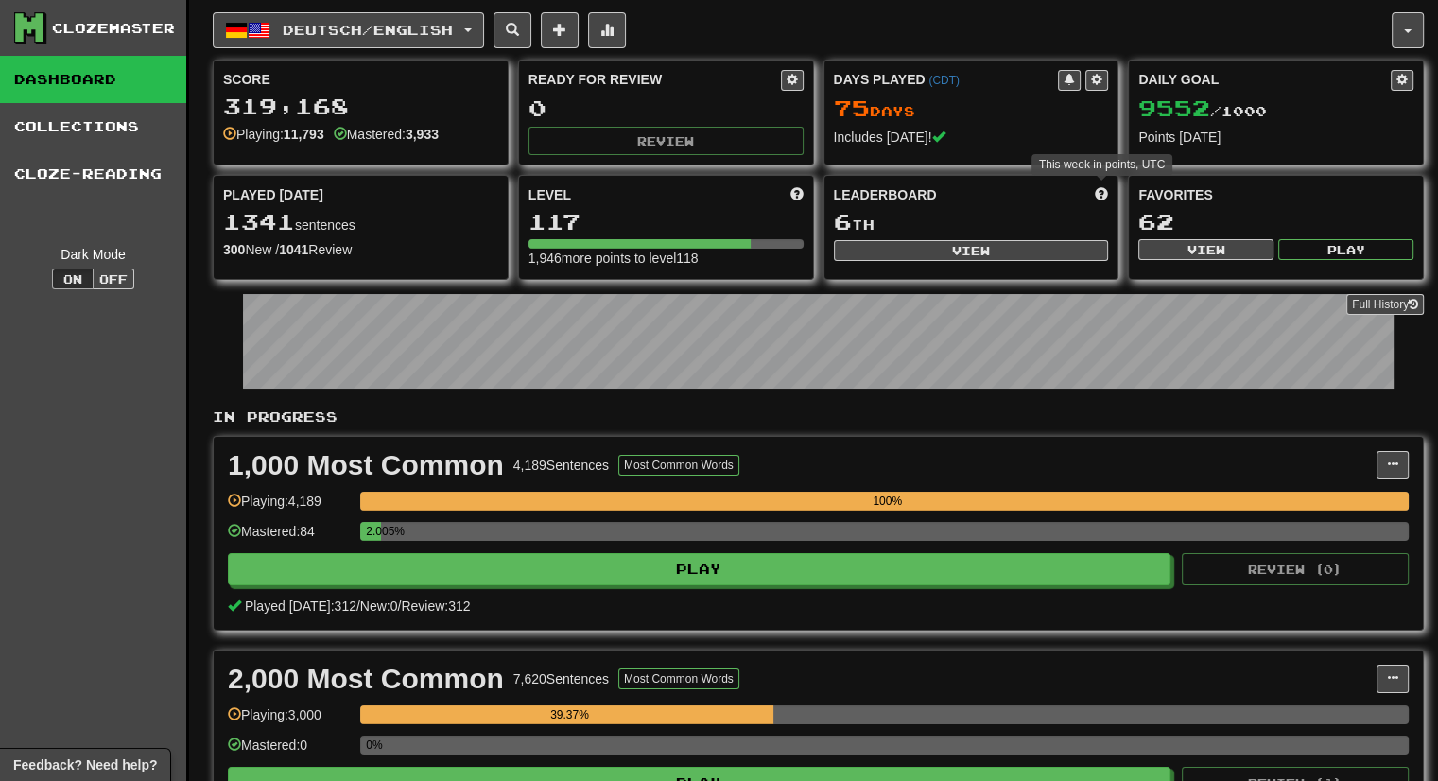
click at [1097, 187] on span at bounding box center [1101, 193] width 13 height 13
click at [626, 29] on button at bounding box center [607, 30] width 38 height 36
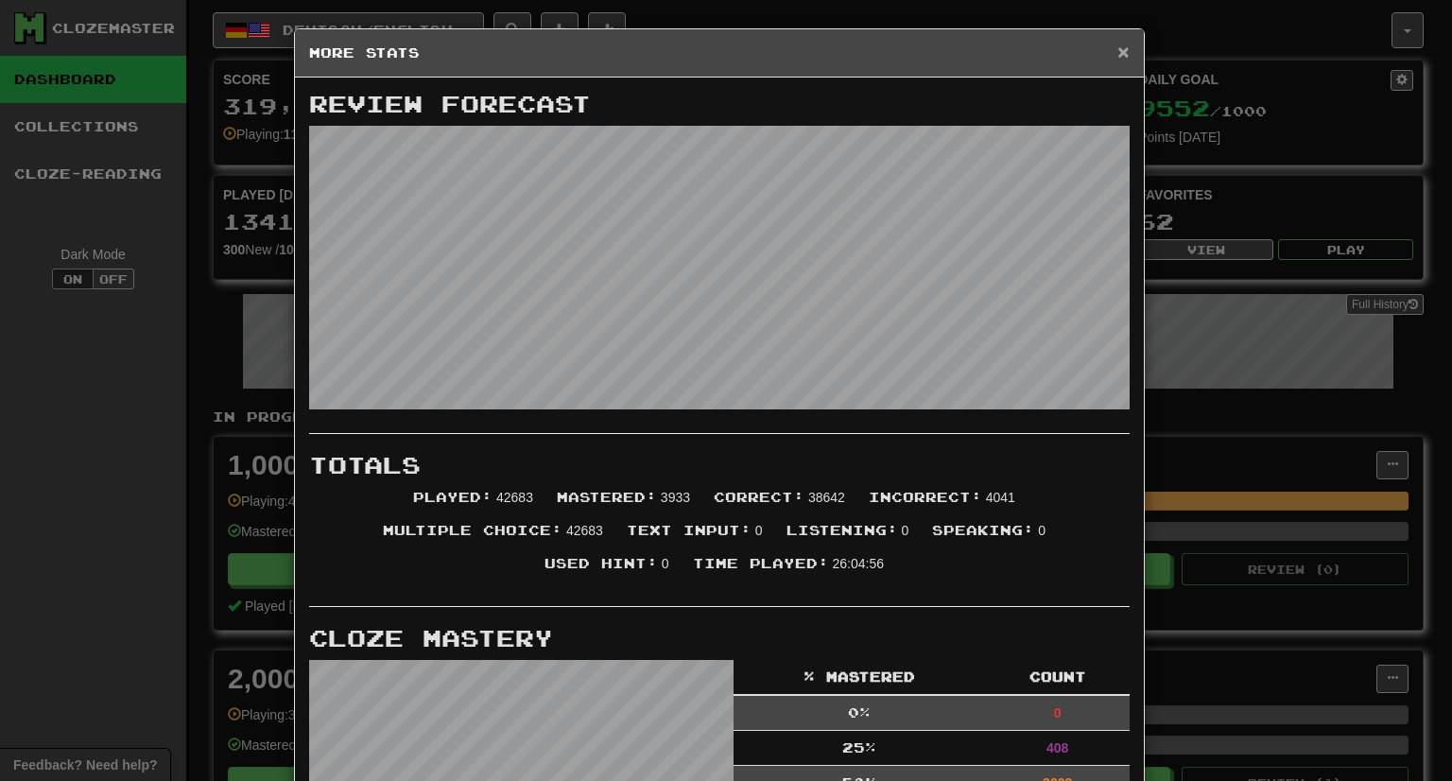
click at [1118, 54] on span "×" at bounding box center [1123, 52] width 11 height 22
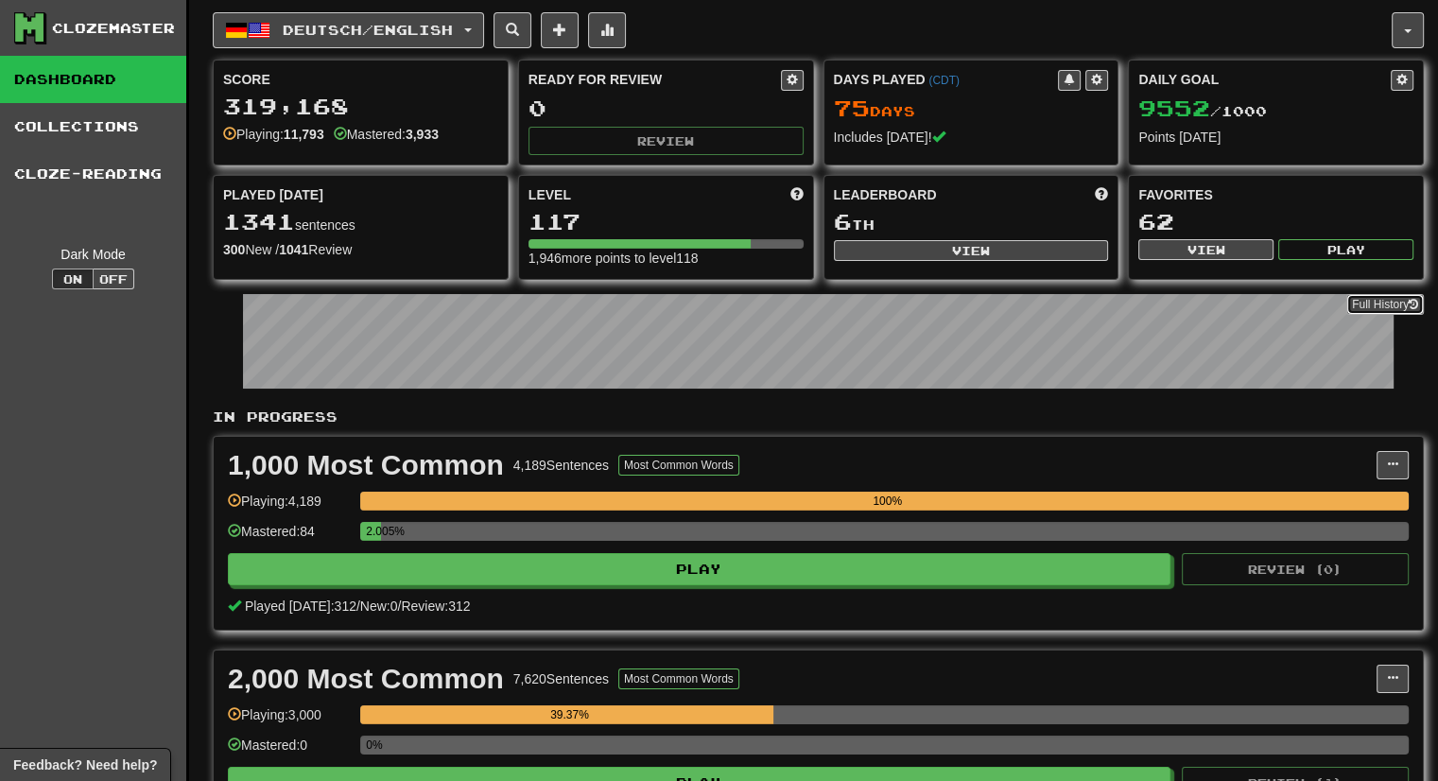
click at [1401, 301] on link "Full History" at bounding box center [1385, 304] width 78 height 21
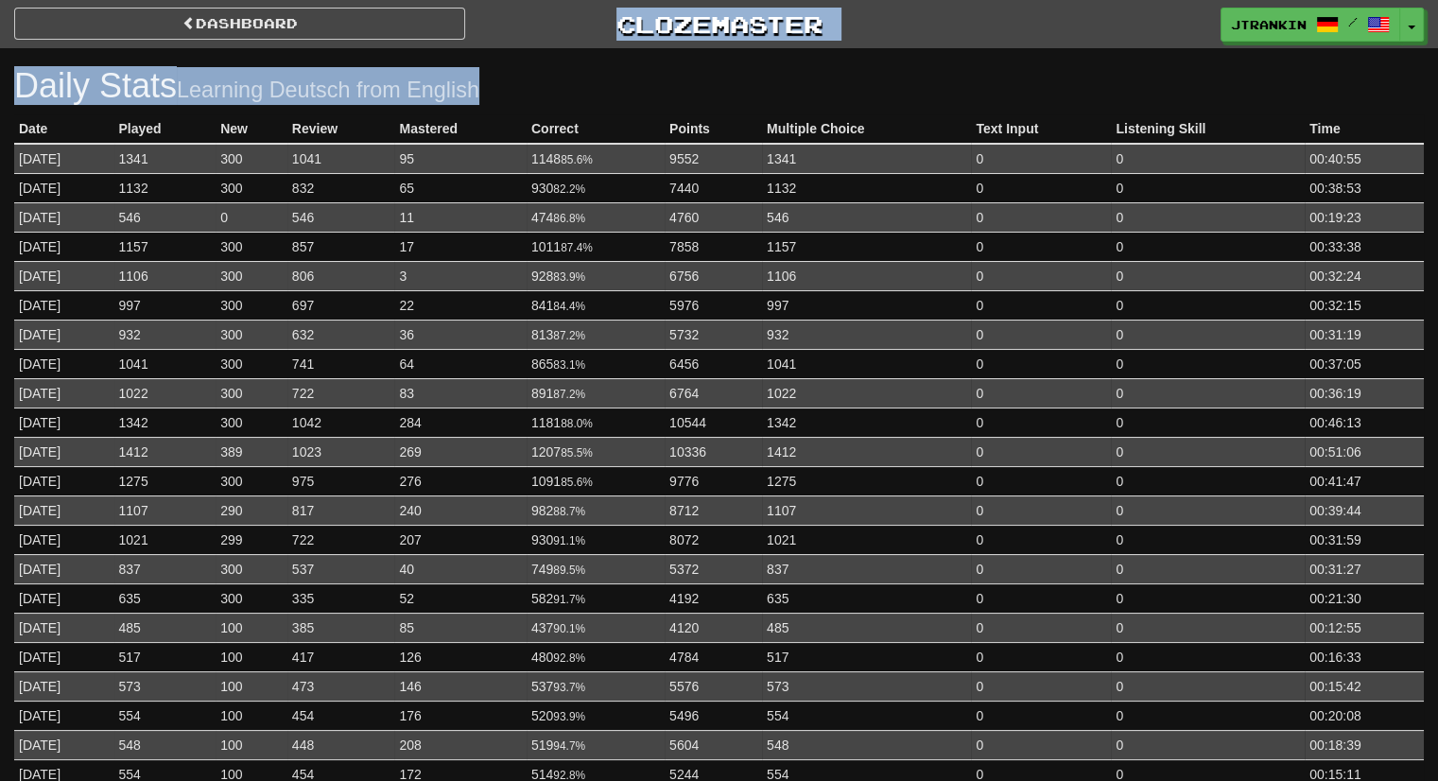
drag, startPoint x: 1204, startPoint y: 60, endPoint x: 309, endPoint y: -82, distance: 905.6
